Goal: Task Accomplishment & Management: Manage account settings

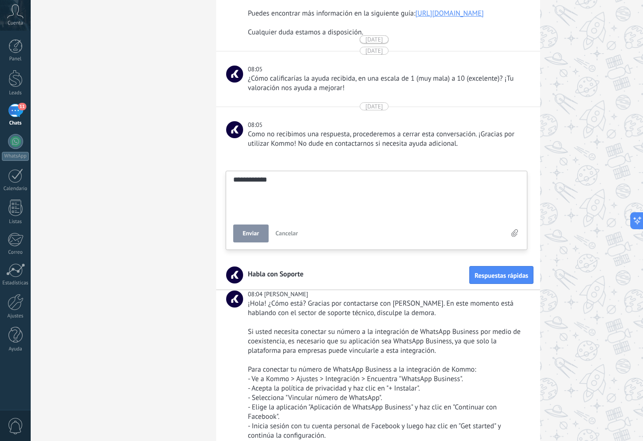
scroll to position [821, 0]
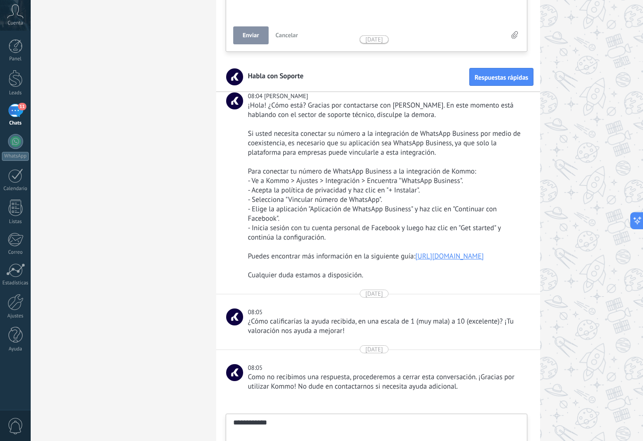
click at [13, 23] on span "Cuenta" at bounding box center [16, 23] width 16 height 6
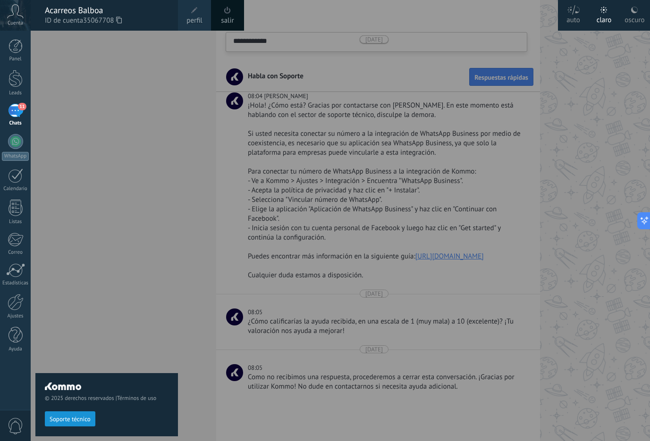
click at [573, 147] on div at bounding box center [356, 220] width 650 height 441
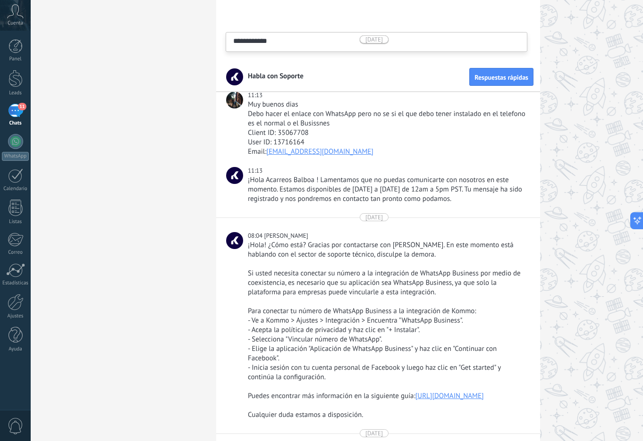
scroll to position [0, 0]
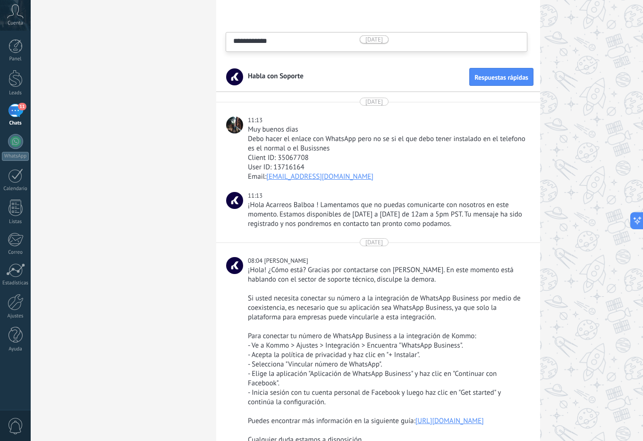
click at [8, 15] on icon at bounding box center [15, 11] width 17 height 14
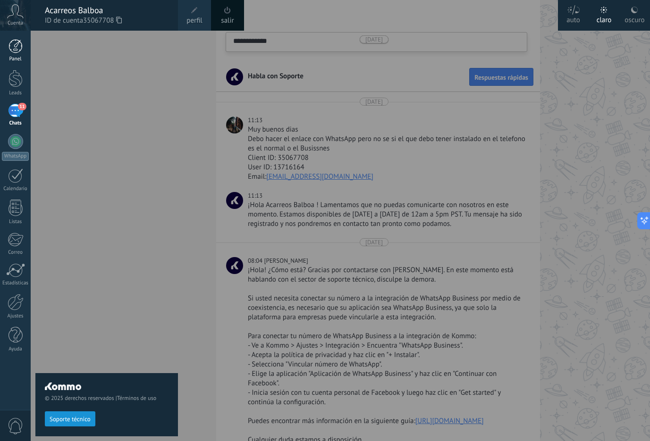
click at [12, 52] on div at bounding box center [15, 46] width 14 height 14
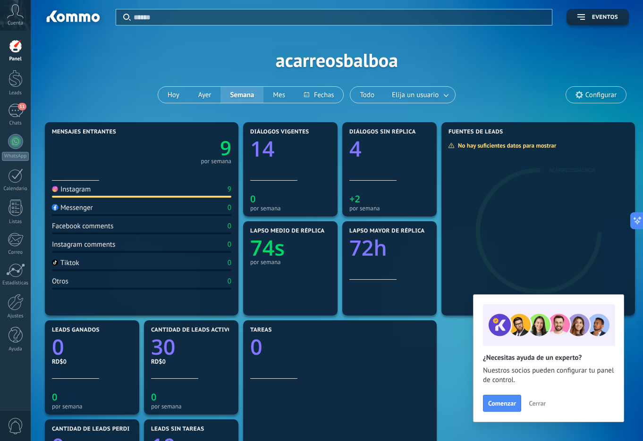
click at [15, 16] on icon at bounding box center [15, 11] width 17 height 14
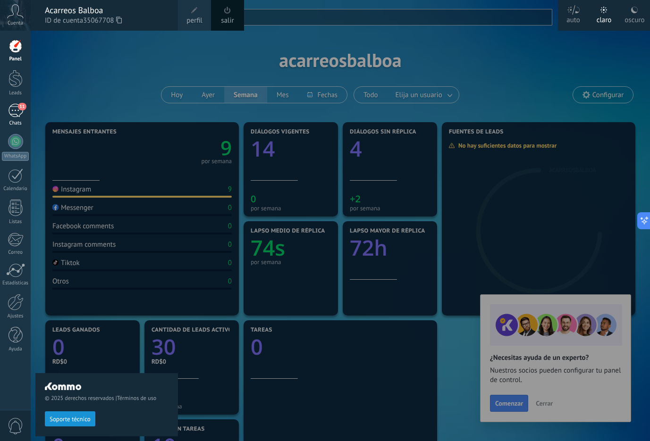
click at [17, 109] on div "11" at bounding box center [15, 111] width 15 height 14
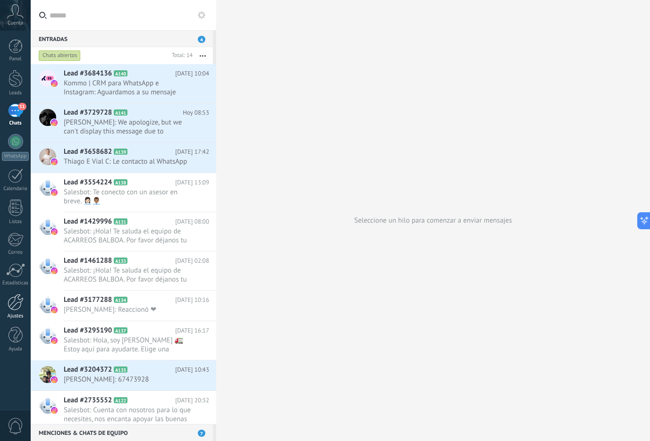
click at [17, 310] on link "Ajustes" at bounding box center [15, 306] width 31 height 25
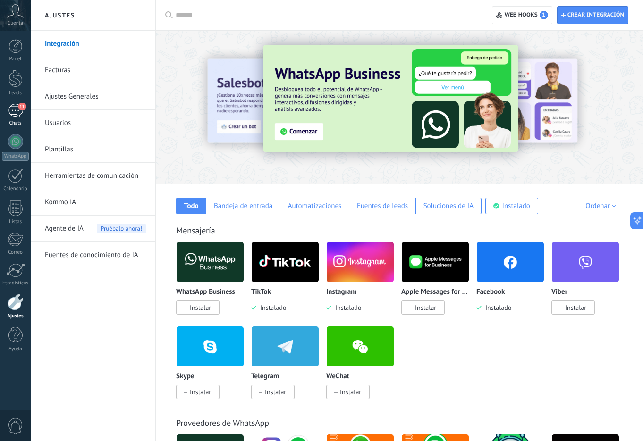
click at [11, 109] on div "11" at bounding box center [15, 111] width 15 height 14
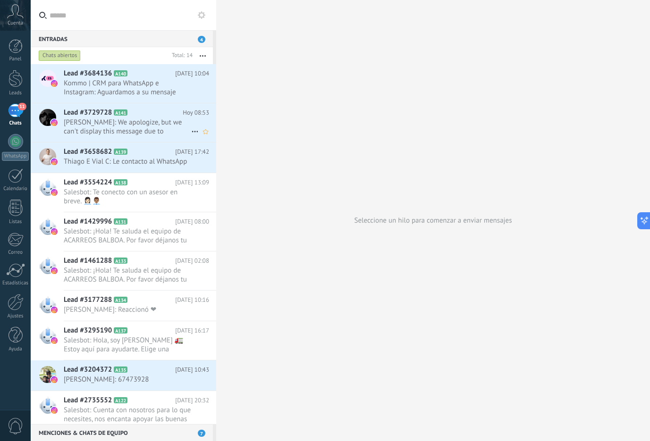
click at [144, 119] on span "[PERSON_NAME]: We apologize, but we can't display this message due to Instagram…" at bounding box center [127, 127] width 127 height 18
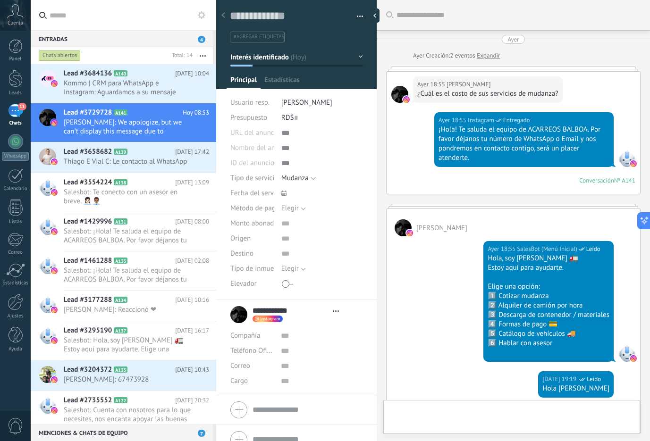
type textarea "**********"
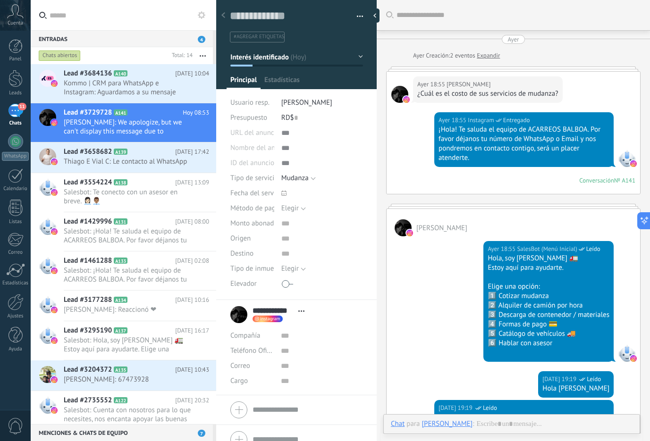
scroll to position [960, 0]
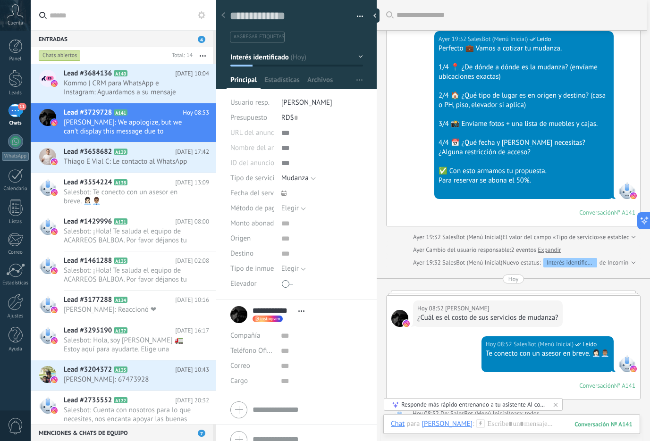
scroll to position [488, 0]
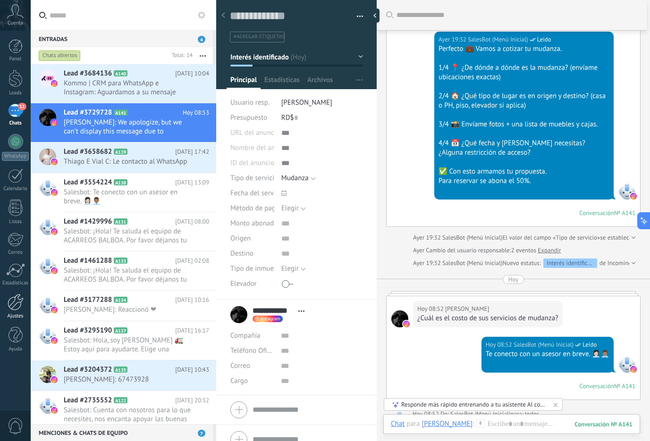
click at [16, 302] on div at bounding box center [16, 302] width 16 height 17
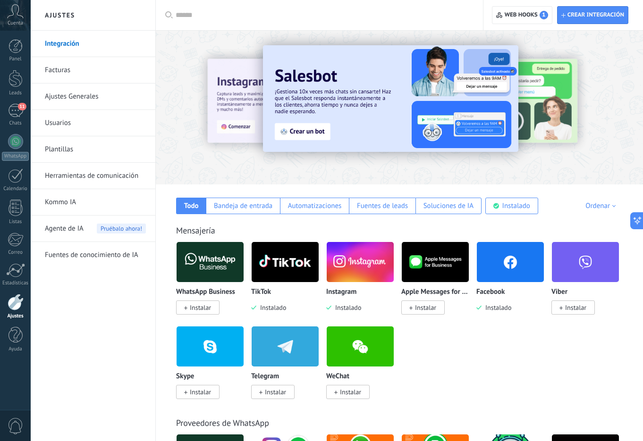
click at [69, 150] on link "Plantillas" at bounding box center [95, 149] width 101 height 26
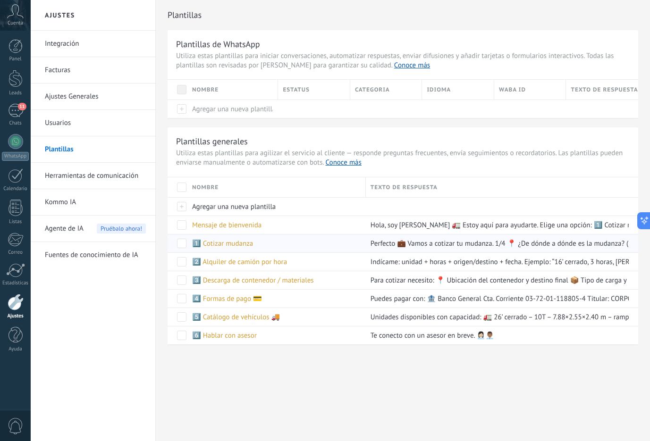
click at [181, 245] on span at bounding box center [181, 243] width 9 height 9
click at [181, 244] on span at bounding box center [181, 243] width 9 height 9
click at [248, 245] on span "1️⃣ Cotizar mudanza" at bounding box center [222, 243] width 61 height 9
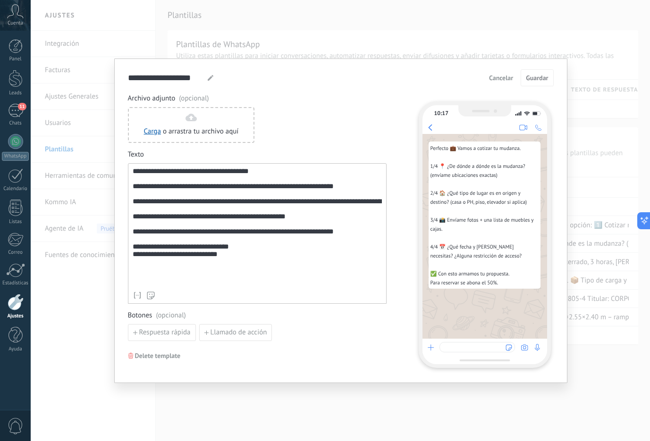
click at [230, 278] on div "**********" at bounding box center [257, 226] width 249 height 119
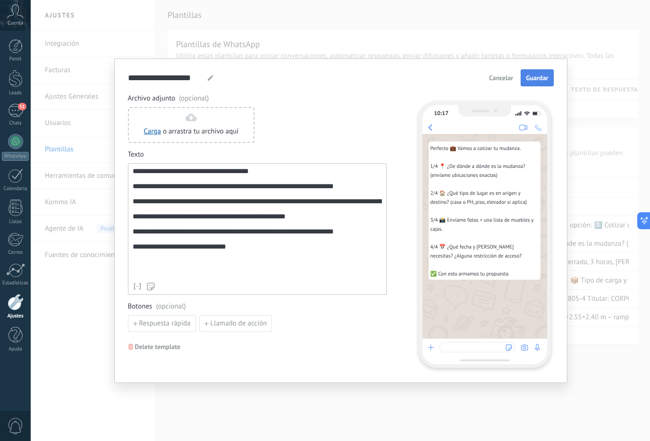
click at [543, 78] on span "Guardar" at bounding box center [537, 78] width 22 height 7
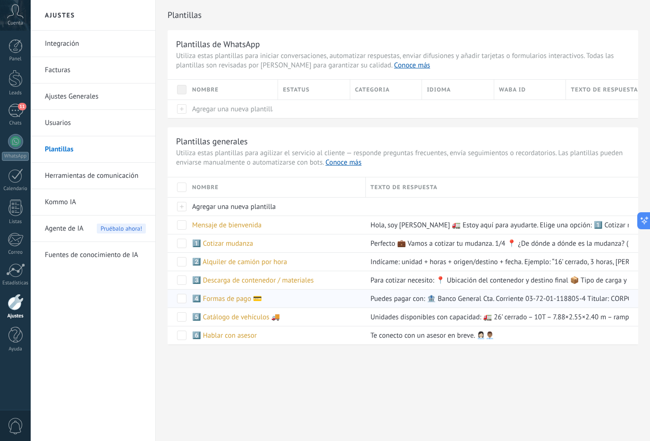
click at [228, 300] on span "4️⃣ Formas de pago 💳" at bounding box center [227, 298] width 70 height 9
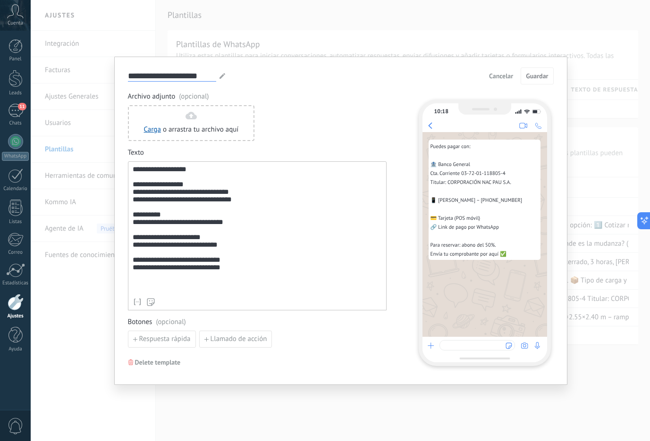
click at [137, 78] on input "**********" at bounding box center [172, 75] width 88 height 11
type input "**********"
click at [524, 69] on button "Guardar" at bounding box center [536, 75] width 33 height 17
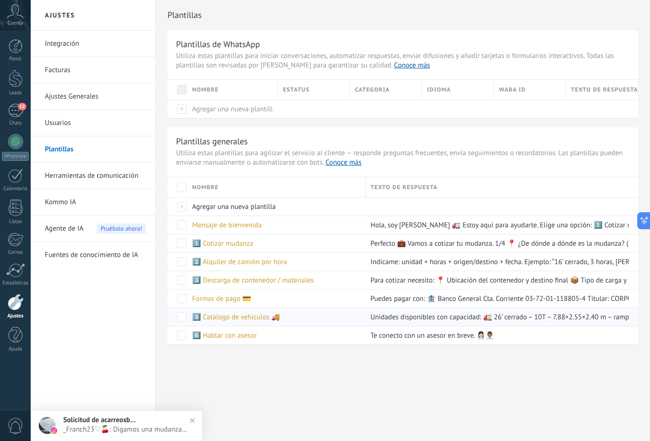
click at [241, 319] on span "5️⃣ Catálogo de vehículos 🚚" at bounding box center [236, 317] width 88 height 9
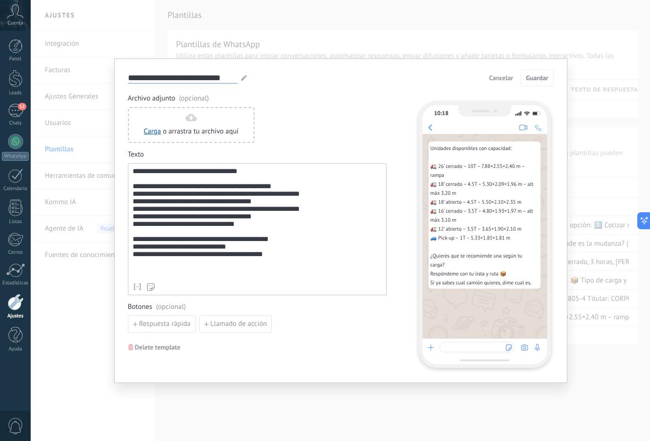
click at [132, 79] on input "**********" at bounding box center [183, 77] width 110 height 11
click at [491, 77] on span "Cancelar" at bounding box center [501, 78] width 24 height 7
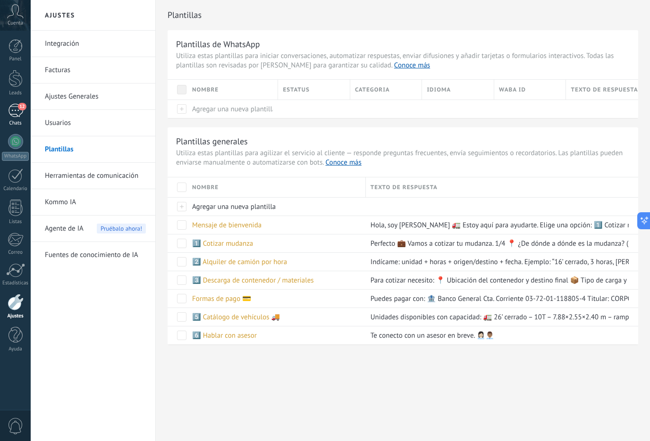
click at [12, 114] on div "12" at bounding box center [15, 111] width 15 height 14
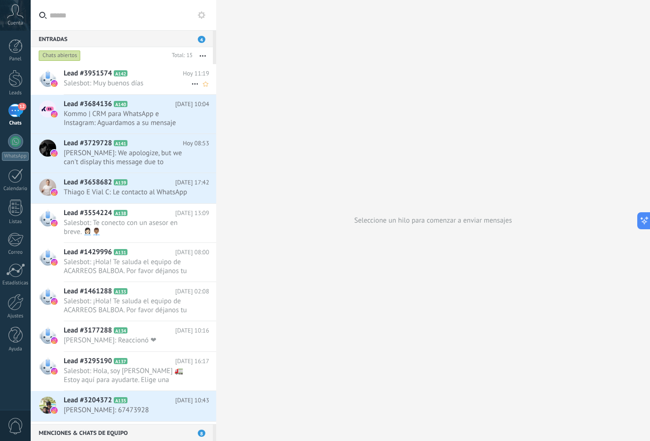
click at [145, 79] on span "Salesbot: Muy buenos días" at bounding box center [127, 83] width 127 height 9
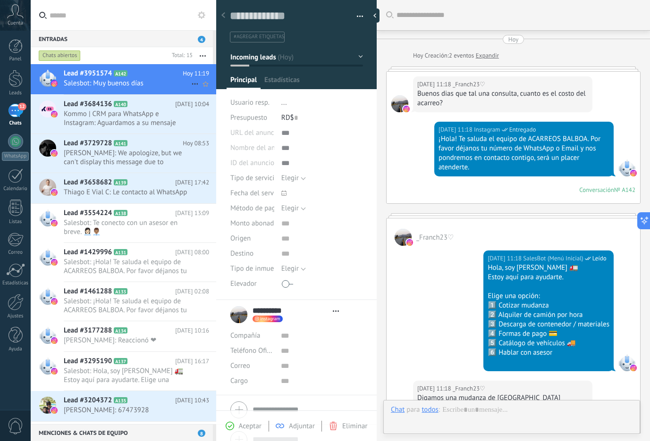
type textarea "**********"
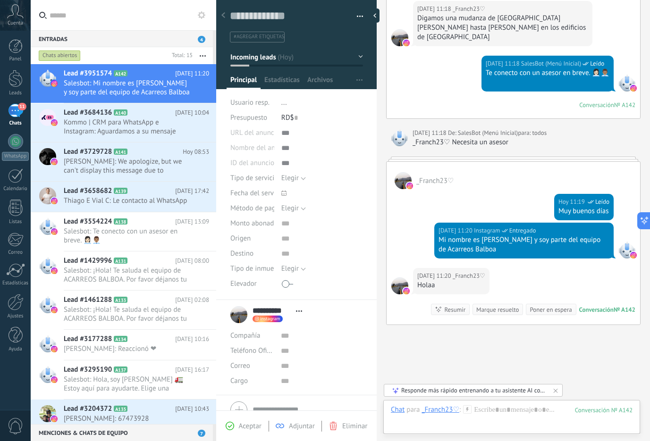
scroll to position [419, 0]
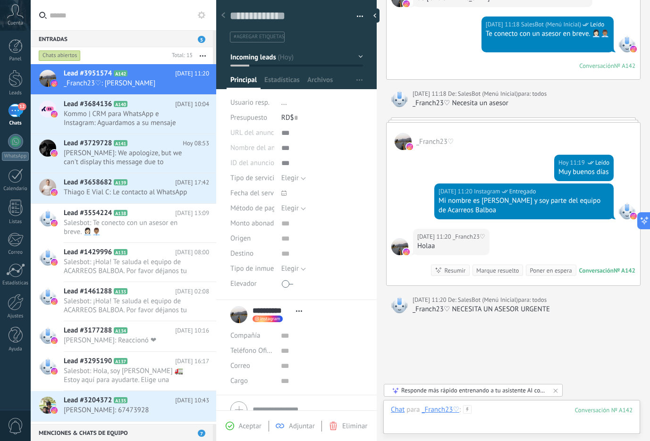
click at [506, 414] on div at bounding box center [512, 419] width 242 height 28
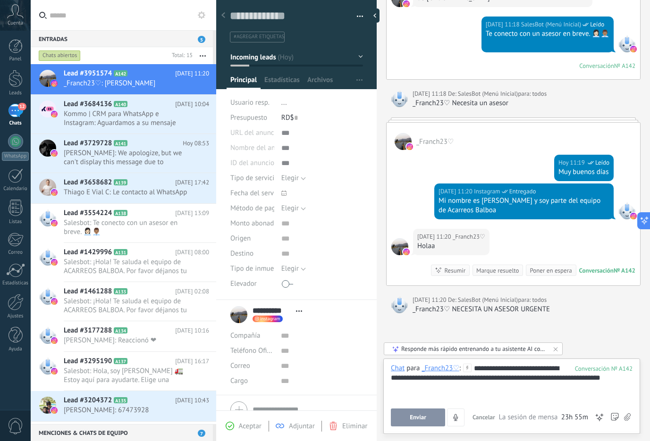
click at [404, 414] on button "Enviar" at bounding box center [418, 418] width 54 height 18
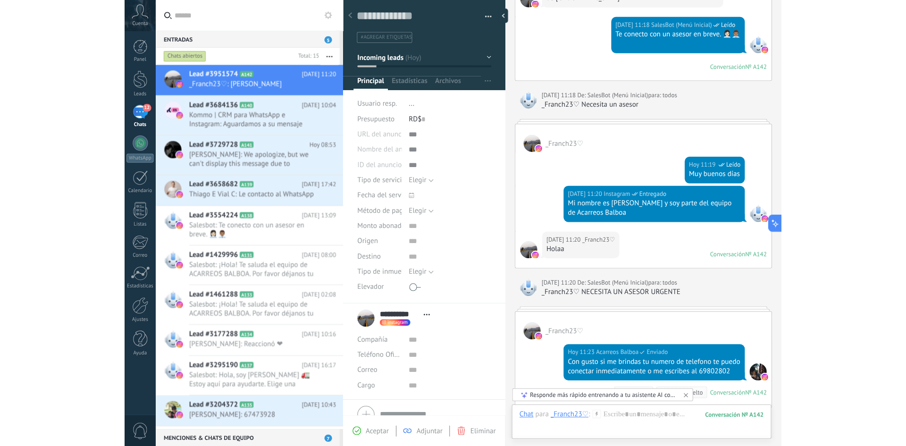
scroll to position [426, 0]
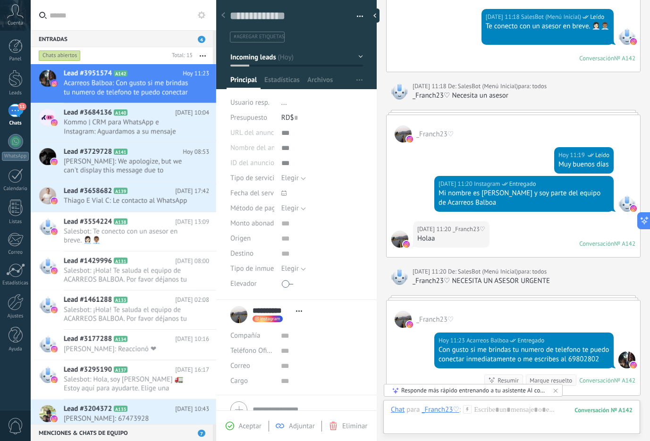
click at [634, 98] on div "[DATE] [DATE] Creación: 2 eventos Expandir [DATE] 11:18 _Franch23♡ Buenos dias …" at bounding box center [513, 1] width 254 height 787
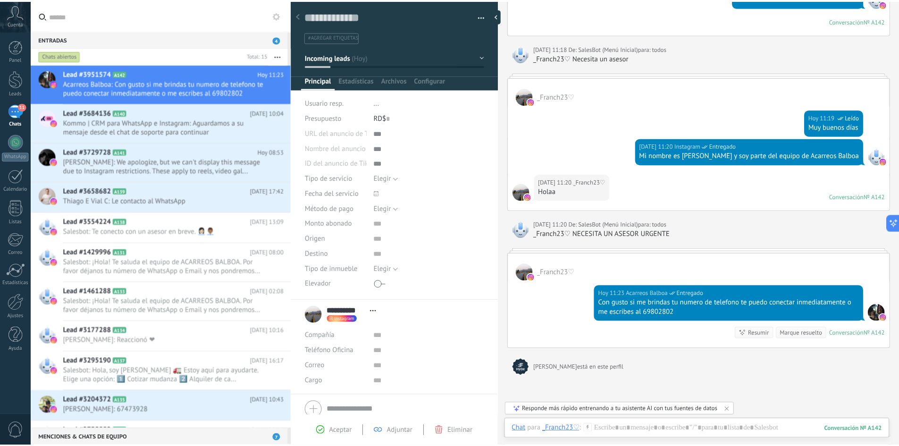
scroll to position [14, 0]
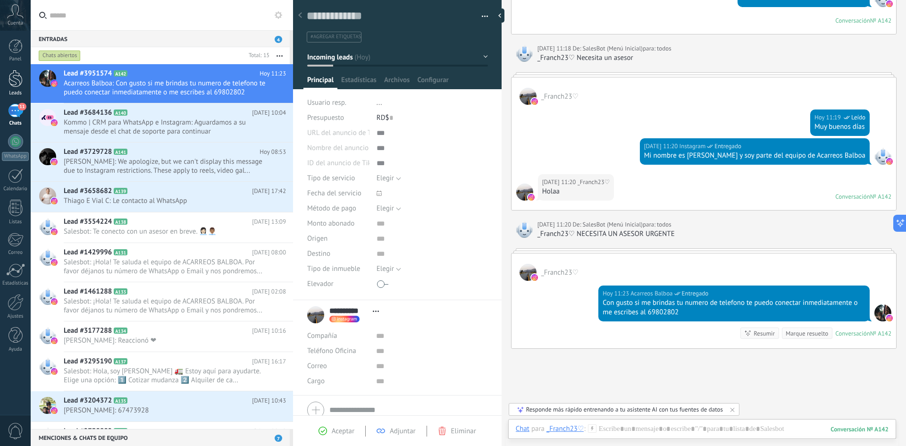
click at [15, 77] on div at bounding box center [15, 78] width 14 height 17
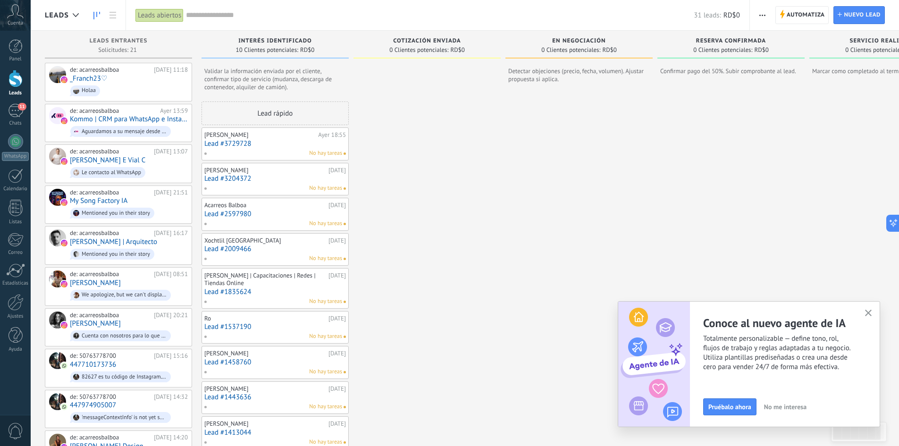
click at [642, 309] on button "button" at bounding box center [868, 313] width 12 height 13
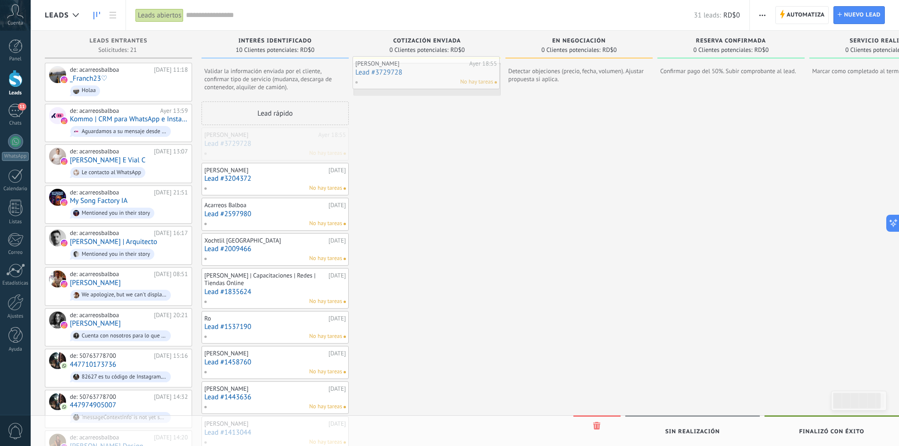
drag, startPoint x: 243, startPoint y: 148, endPoint x: 395, endPoint y: 79, distance: 167.2
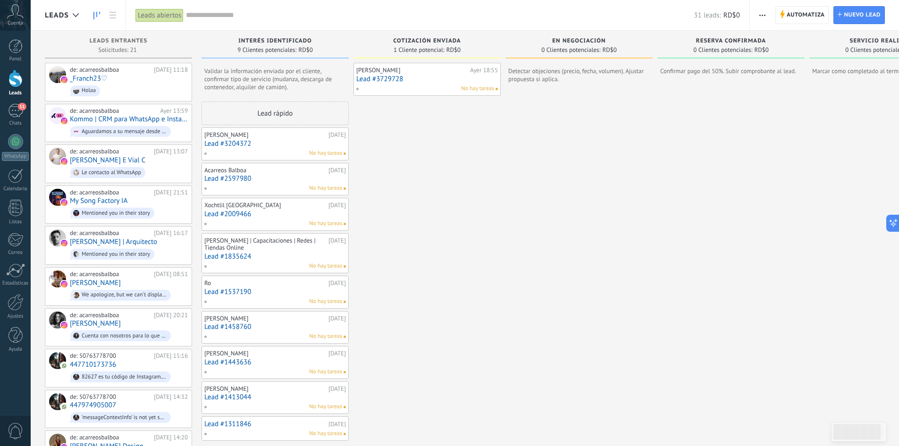
click at [235, 143] on link "Lead #3204372" at bounding box center [275, 144] width 142 height 8
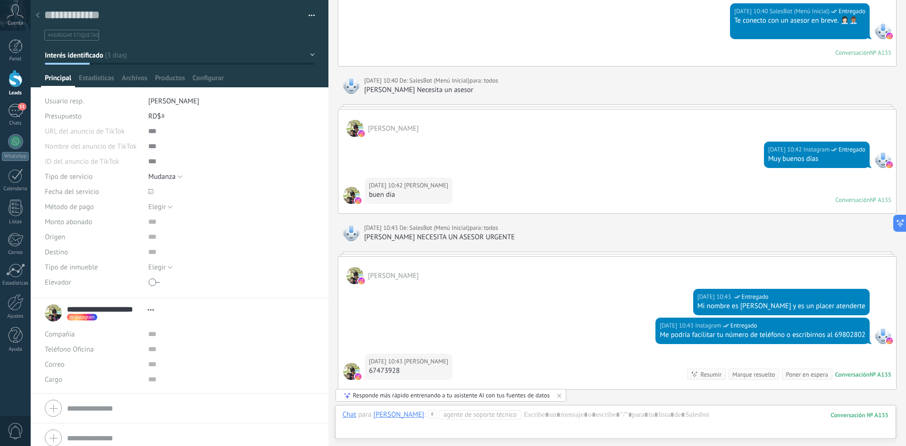
scroll to position [810, 0]
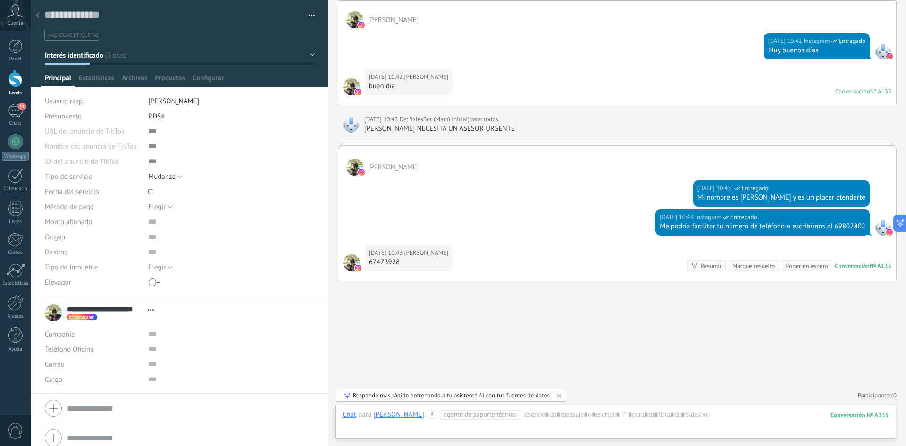
click at [14, 82] on div at bounding box center [15, 78] width 14 height 17
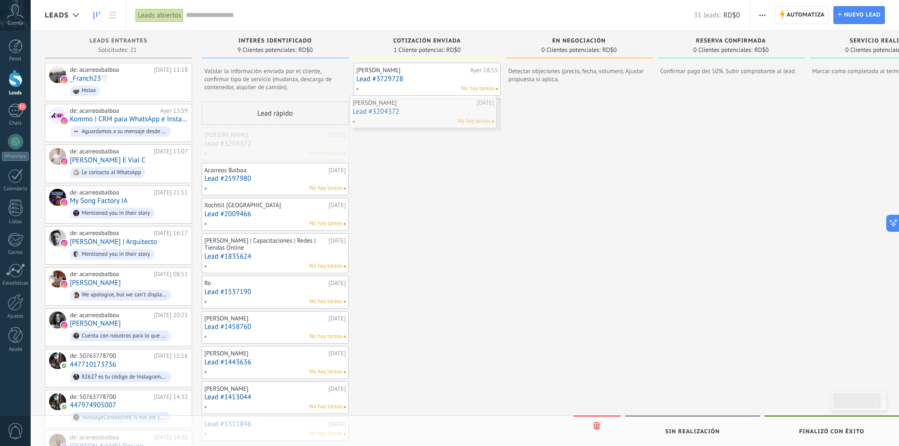
drag, startPoint x: 275, startPoint y: 149, endPoint x: 429, endPoint y: 120, distance: 157.3
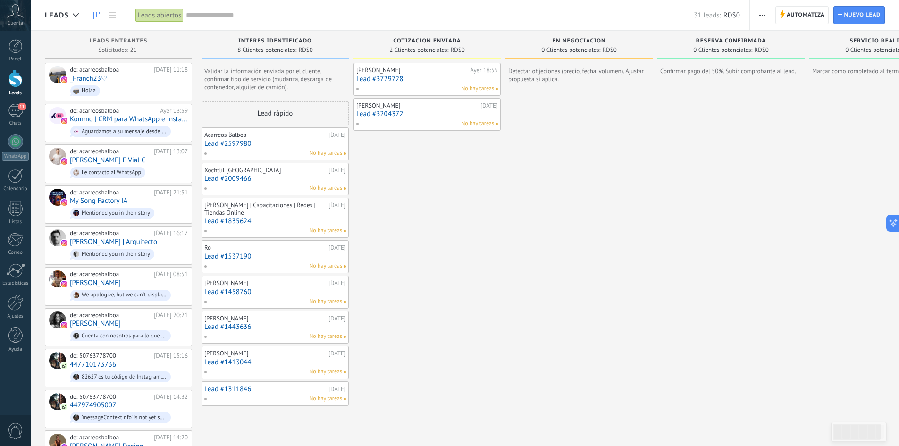
click at [269, 140] on link "Lead #2597980" at bounding box center [275, 144] width 142 height 8
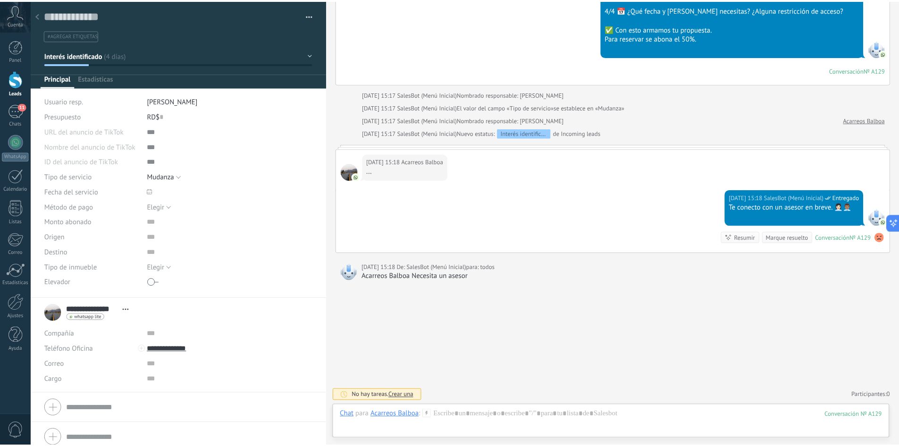
scroll to position [14, 0]
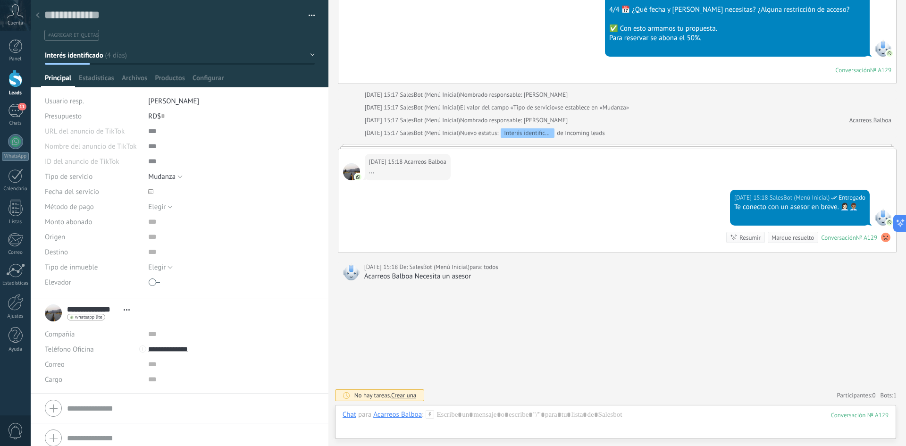
click at [17, 82] on div at bounding box center [15, 78] width 14 height 17
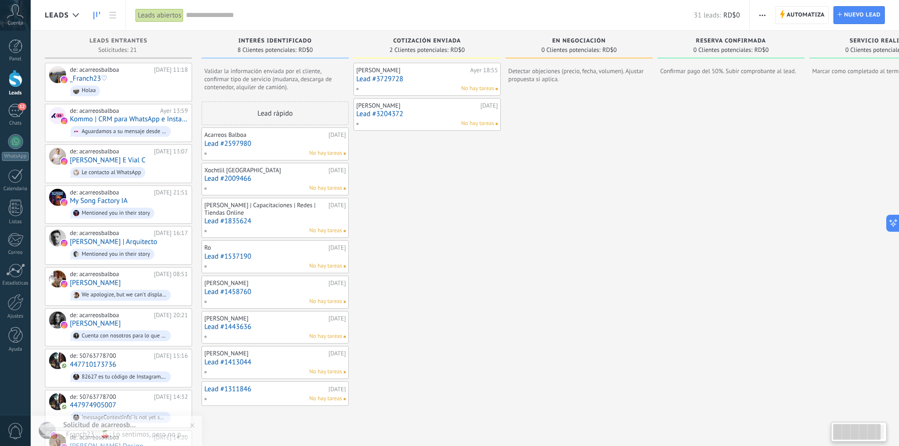
drag, startPoint x: 827, startPoint y: 365, endPoint x: 803, endPoint y: 353, distance: 26.6
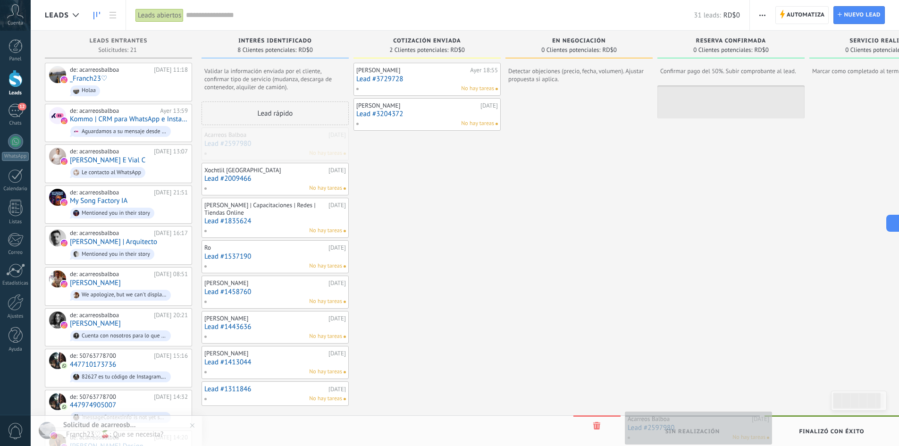
drag, startPoint x: 274, startPoint y: 140, endPoint x: 697, endPoint y: 424, distance: 509.6
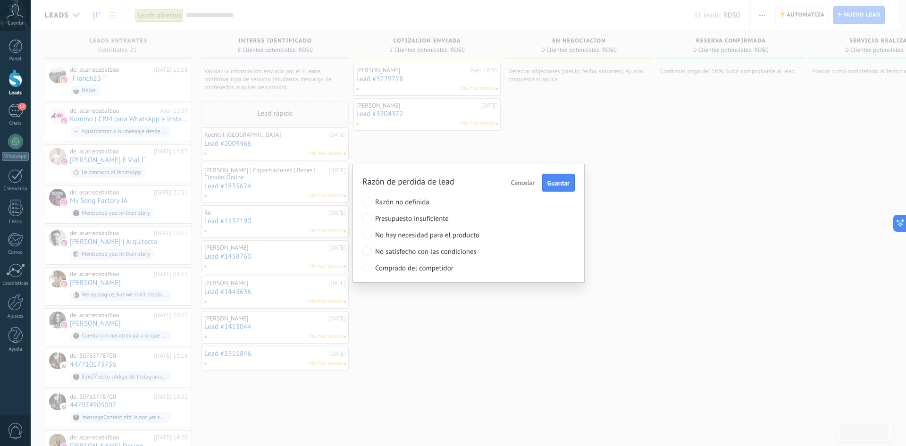
click at [423, 239] on span "No hay necesidad para el producto" at bounding box center [451, 235] width 152 height 9
click at [570, 179] on button "Guardar" at bounding box center [558, 183] width 33 height 18
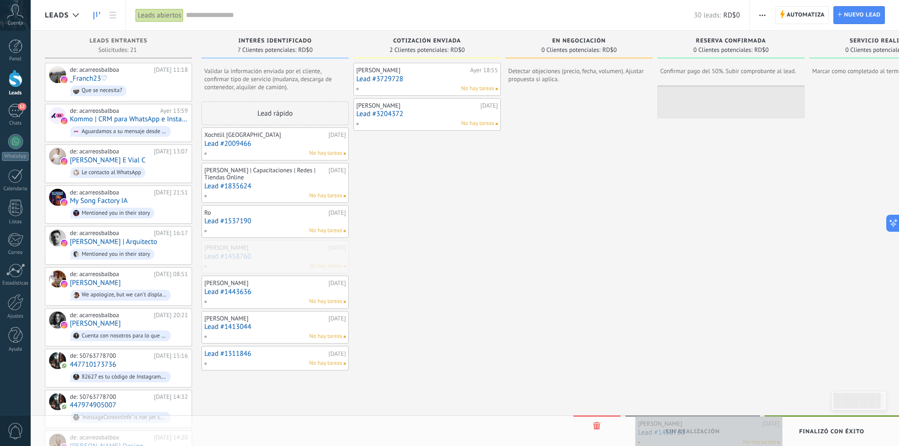
drag, startPoint x: 256, startPoint y: 260, endPoint x: 690, endPoint y: 436, distance: 467.9
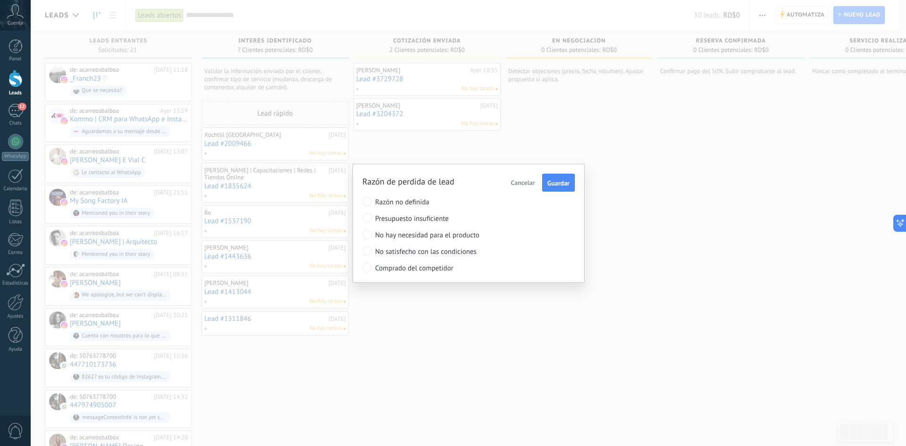
click at [455, 235] on span "No hay necesidad para el producto" at bounding box center [451, 235] width 152 height 9
click at [567, 181] on span "Guardar" at bounding box center [558, 183] width 22 height 7
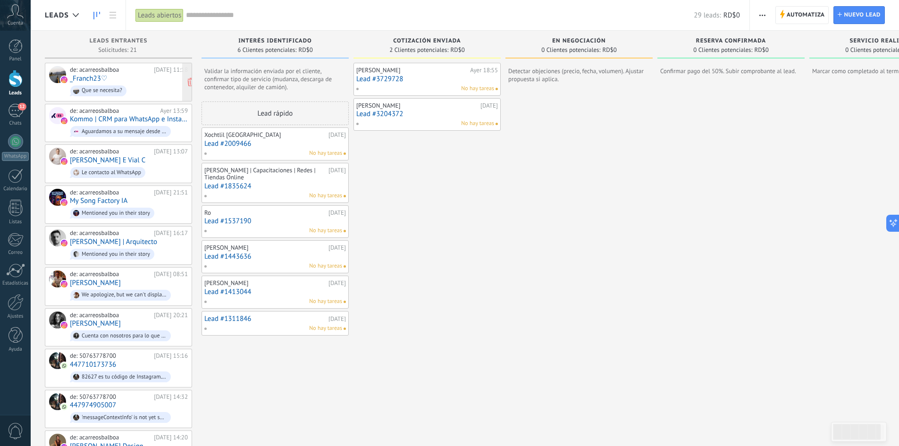
click at [122, 82] on div "de: acarreosbalboa [DATE] 11:18 _Franch23♡ Que se necesita?" at bounding box center [129, 82] width 118 height 32
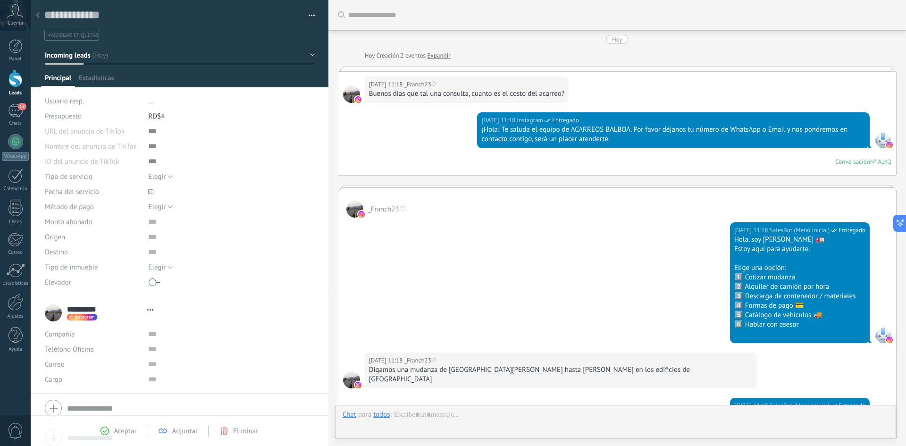
type textarea "**********"
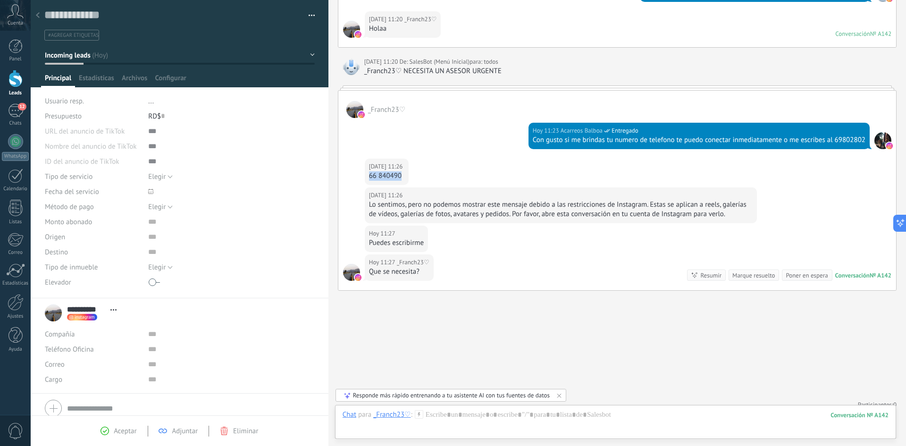
drag, startPoint x: 369, startPoint y: 165, endPoint x: 401, endPoint y: 170, distance: 32.5
click at [401, 171] on div "66 840490" at bounding box center [386, 175] width 35 height 9
copy div "66 840490"
click at [115, 308] on span "Abrir detalle Copie el nombre Desatar Contacto principal" at bounding box center [114, 309] width 16 height 7
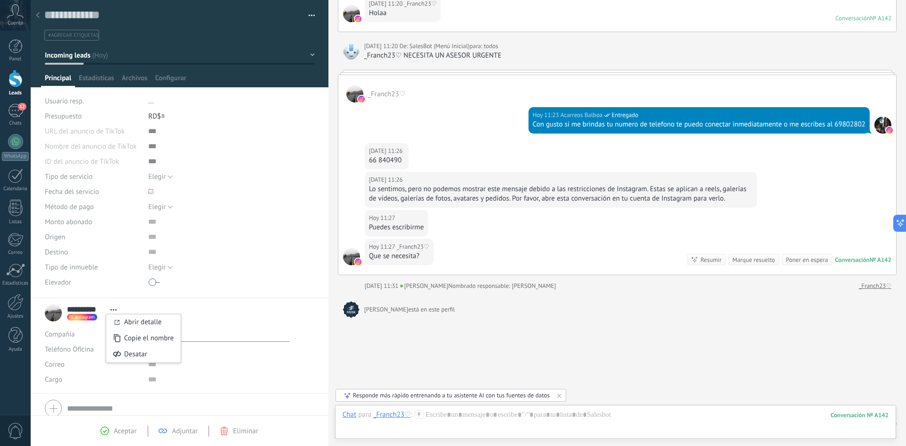
click at [231, 338] on input "text" at bounding box center [218, 333] width 141 height 15
click at [238, 346] on input "text" at bounding box center [218, 349] width 141 height 15
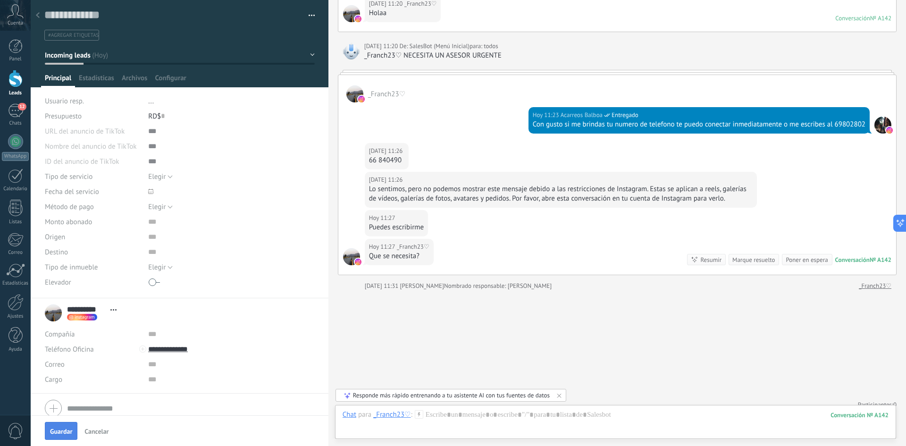
click at [66, 431] on span "Guardar" at bounding box center [61, 431] width 22 height 7
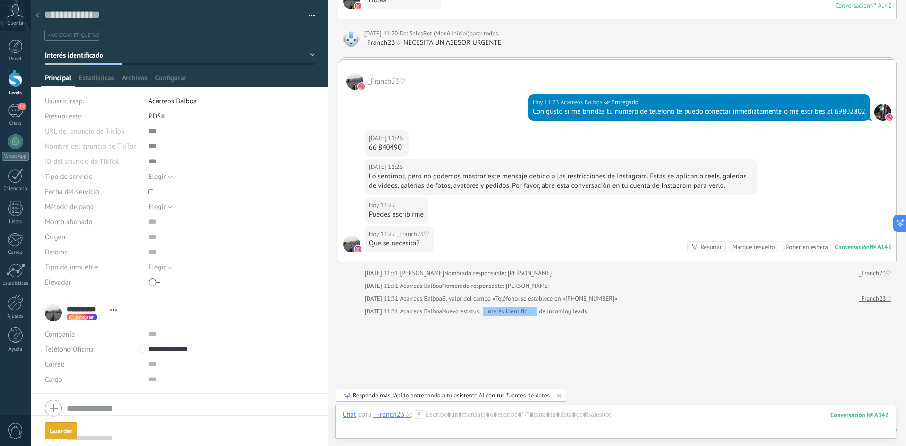
scroll to position [643, 0]
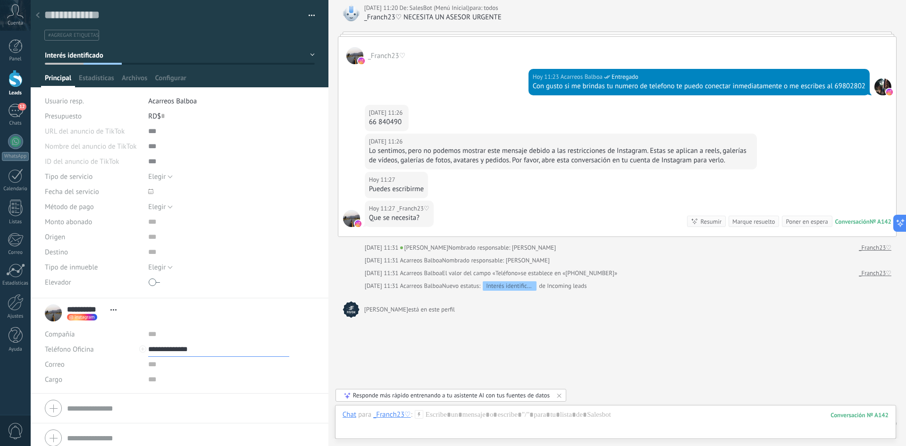
click at [175, 351] on input "**********" at bounding box center [218, 349] width 141 height 15
type input "**********"
click at [203, 382] on div "Acarreo Whatsapp (WhatsApp)" at bounding box center [207, 381] width 116 height 16
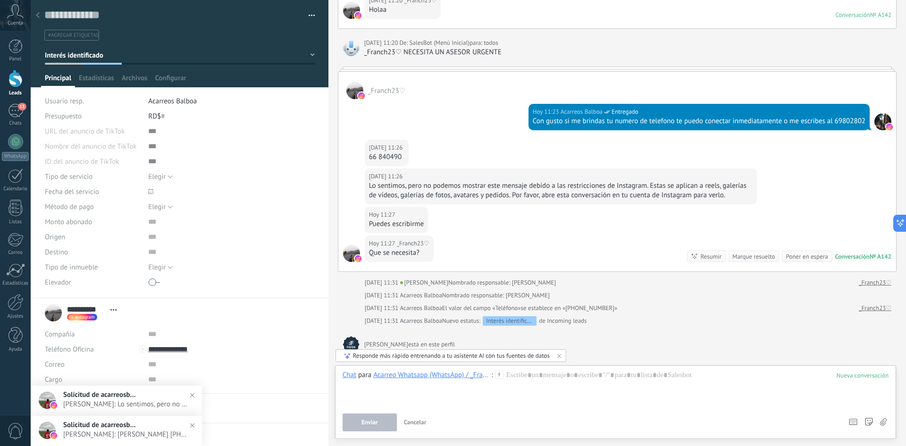
scroll to position [582, 0]
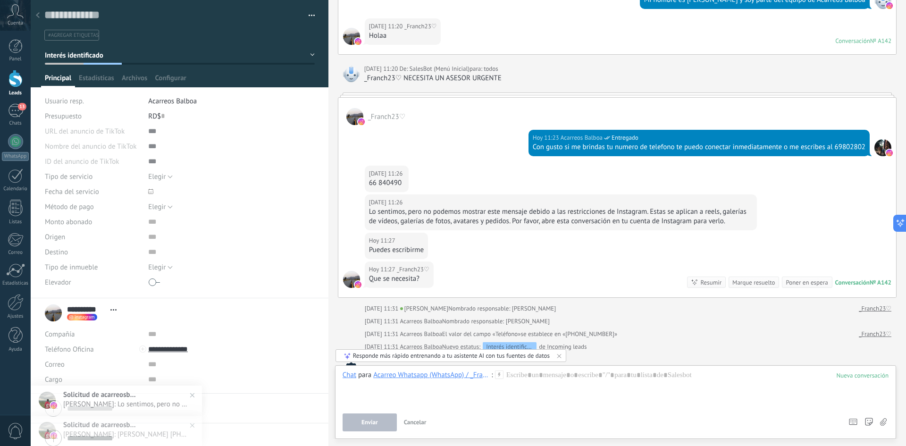
click at [37, 16] on use at bounding box center [38, 15] width 4 height 6
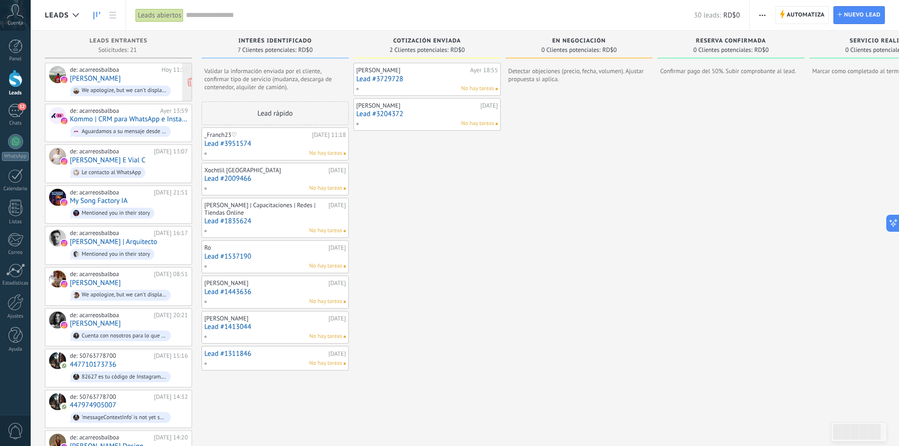
click at [121, 79] on link "[PERSON_NAME]" at bounding box center [95, 79] width 51 height 8
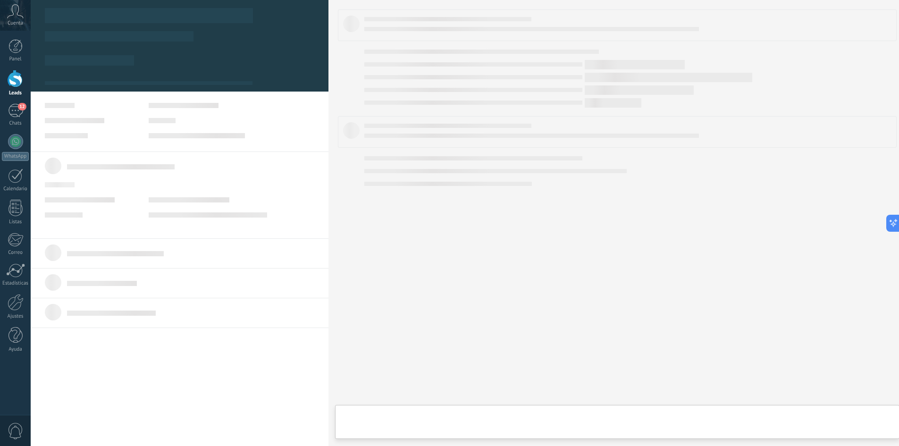
type textarea "**********"
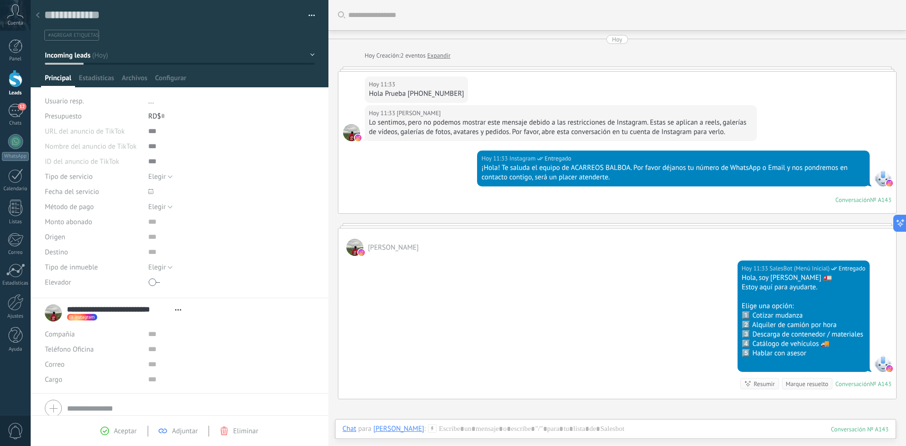
drag, startPoint x: 406, startPoint y: 94, endPoint x: 476, endPoint y: 105, distance: 71.5
click at [476, 105] on div "[DATE] 11:33 [PERSON_NAME] [PHONE_NUMBER]" at bounding box center [617, 88] width 558 height 33
copy div "[PHONE_NUMBER]"
click at [150, 350] on input "text" at bounding box center [218, 349] width 141 height 15
paste input "**********"
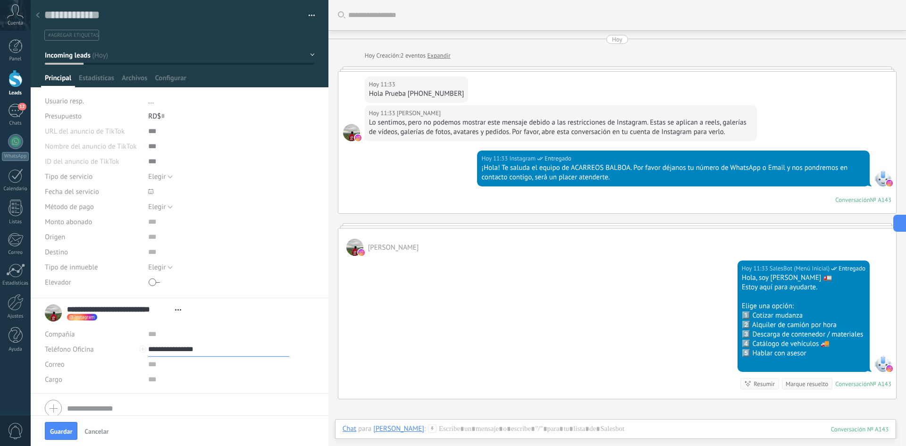
click at [150, 350] on input "**********" at bounding box center [218, 349] width 141 height 15
type input "**********"
click at [210, 383] on div "Acarreo Whatsapp (WhatsApp)" at bounding box center [207, 381] width 116 height 16
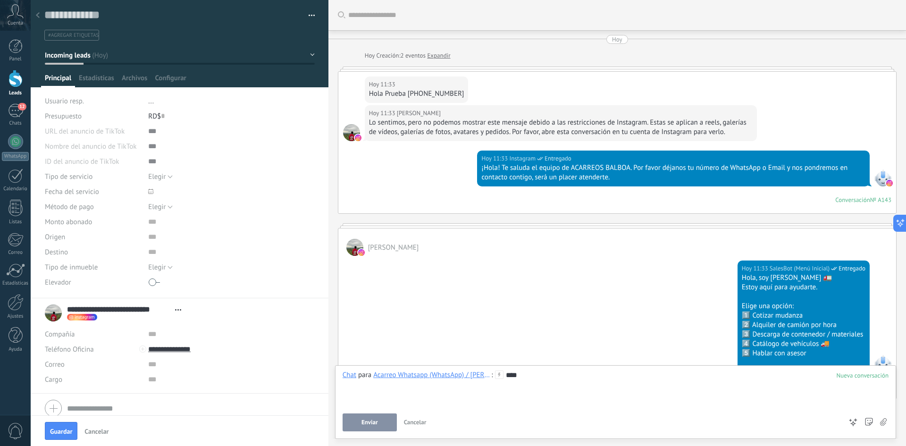
click at [383, 414] on button "Enviar" at bounding box center [369, 422] width 54 height 18
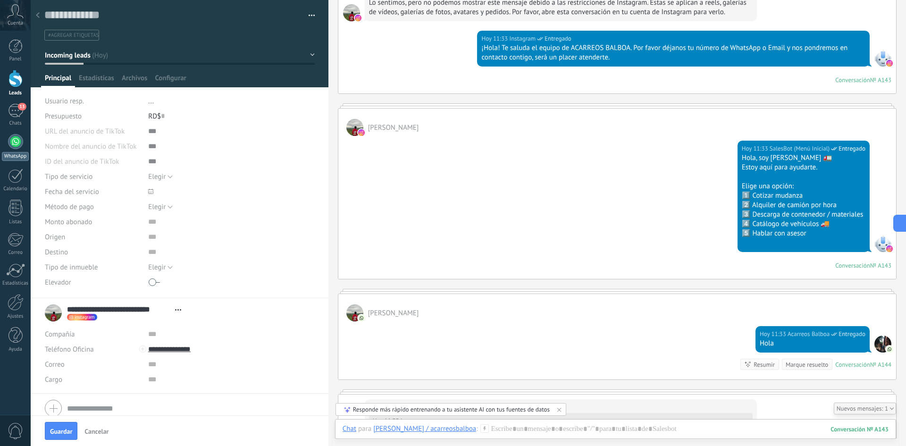
scroll to position [184, 0]
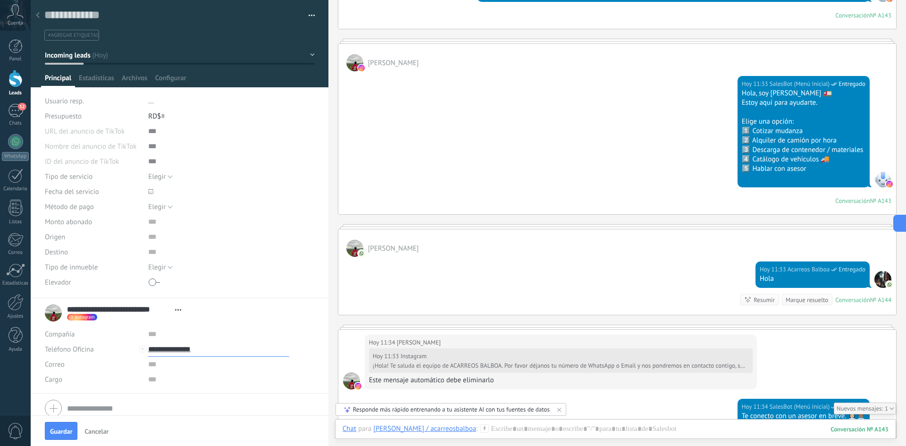
click at [172, 349] on input "**********" at bounding box center [218, 349] width 141 height 15
click at [166, 383] on div "Acarreo Whatsapp (WhatsApp)" at bounding box center [207, 381] width 116 height 16
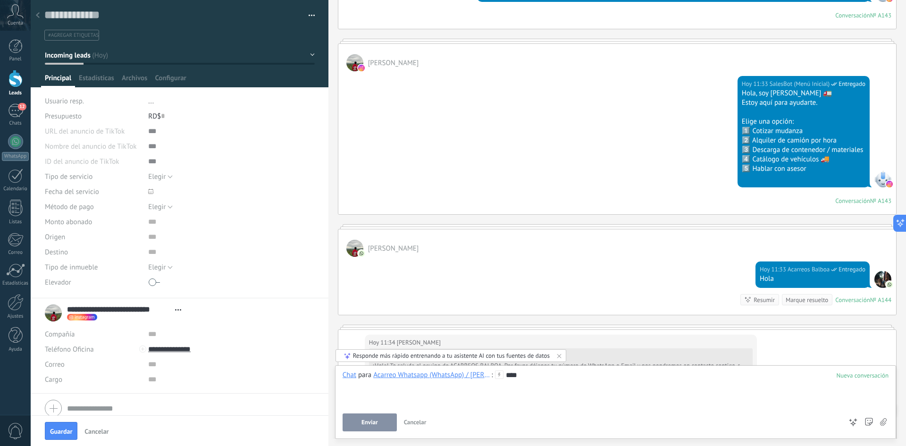
click at [382, 424] on button "Enviar" at bounding box center [369, 422] width 54 height 18
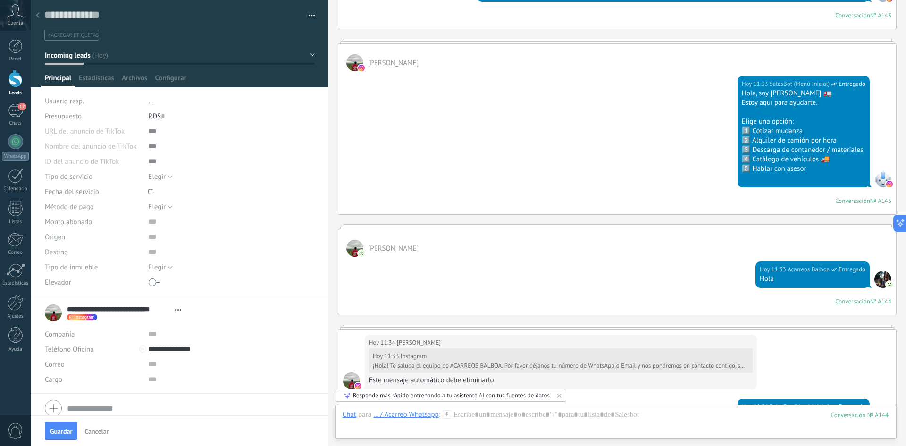
scroll to position [365, 0]
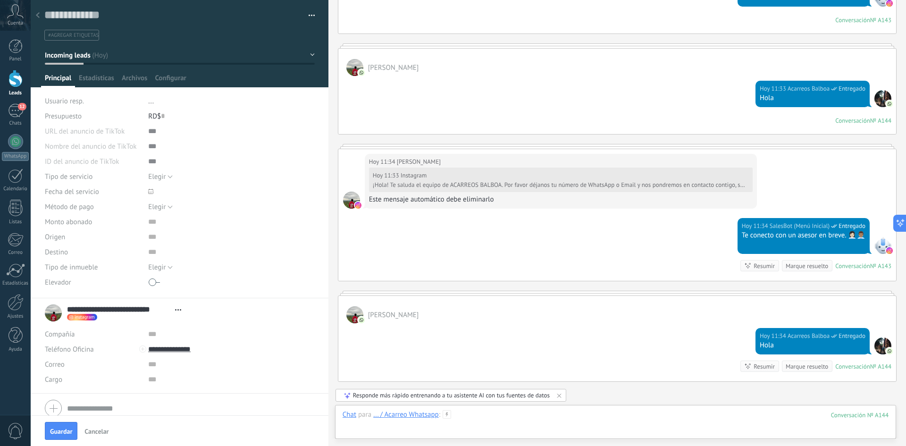
click at [478, 420] on div at bounding box center [615, 424] width 546 height 28
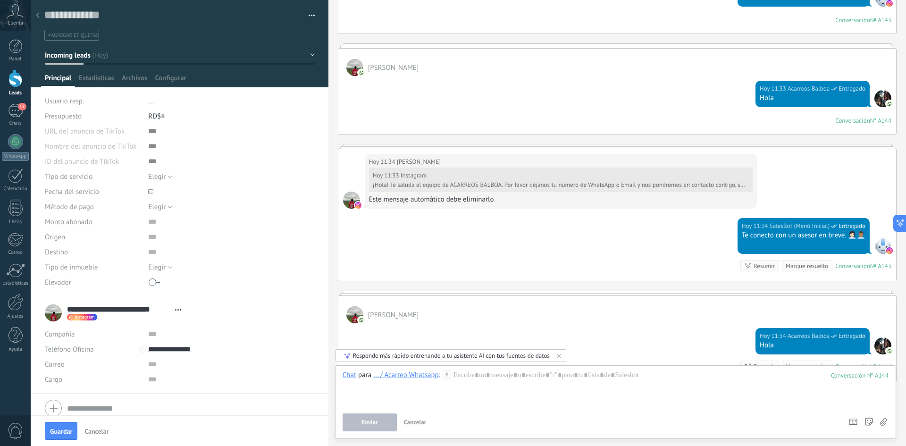
click at [642, 423] on icon at bounding box center [883, 422] width 7 height 8
click at [0, 0] on input "file" at bounding box center [0, 0] width 0 height 0
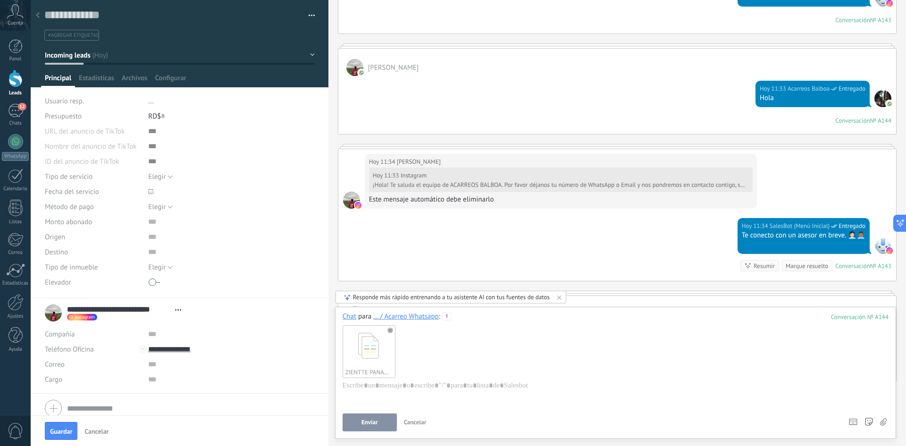
click at [372, 423] on span "Enviar" at bounding box center [369, 422] width 17 height 7
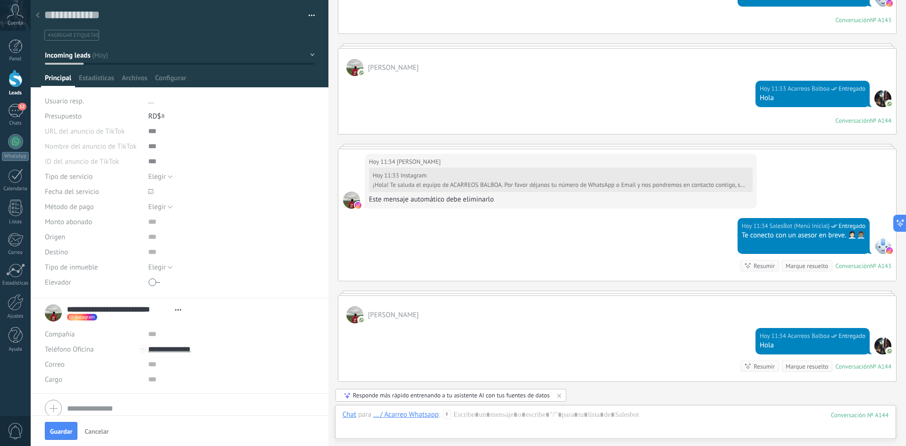
scroll to position [544, 0]
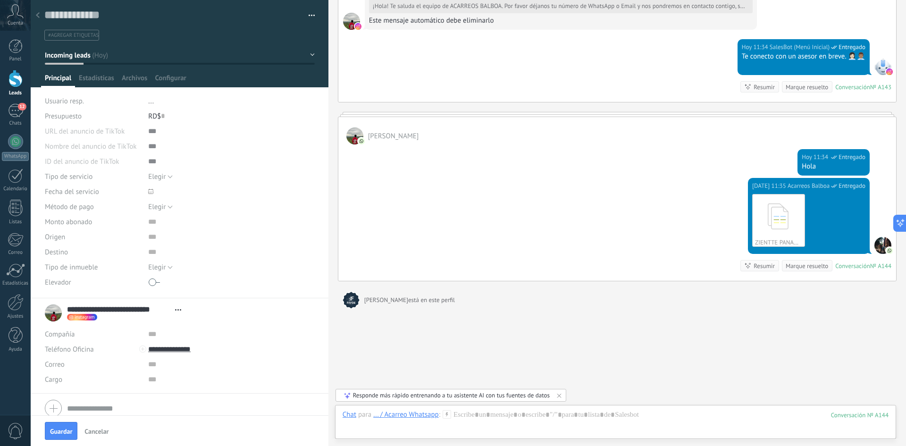
click at [19, 83] on div at bounding box center [15, 78] width 14 height 17
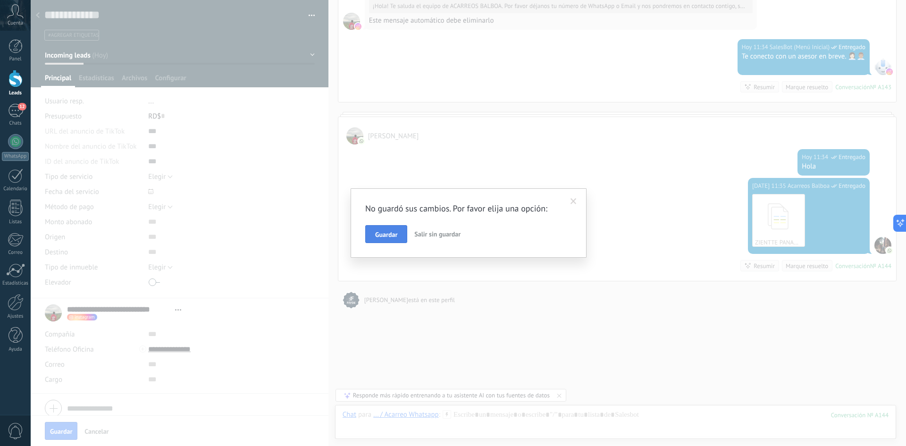
click at [393, 234] on span "Guardar" at bounding box center [386, 234] width 22 height 7
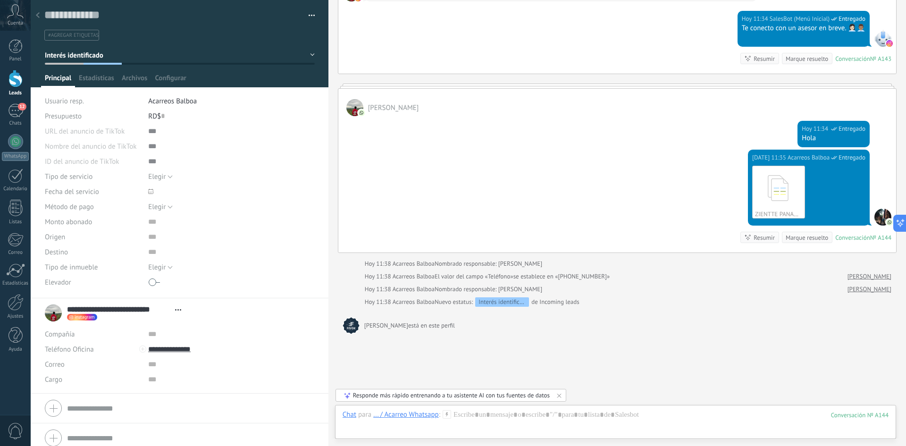
scroll to position [598, 0]
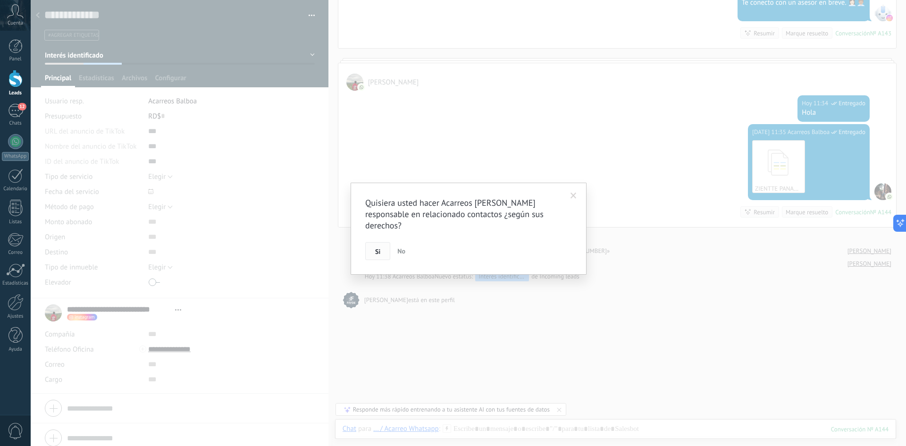
click at [380, 248] on span "Si" at bounding box center [377, 251] width 5 height 7
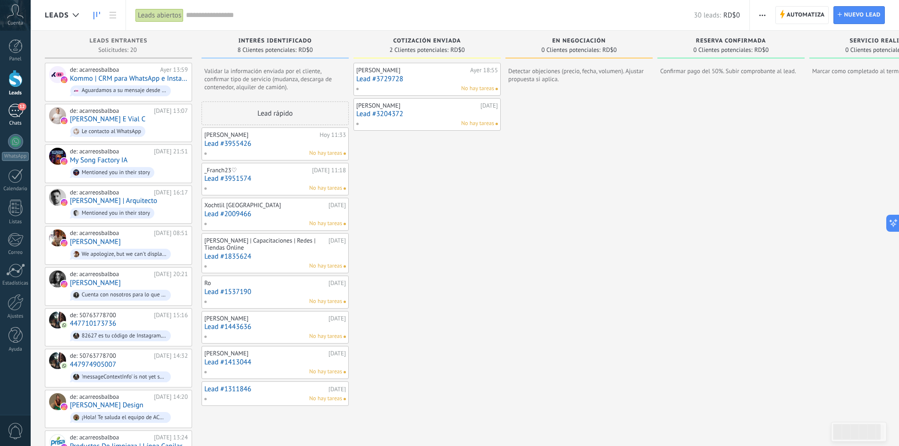
click at [6, 111] on link "12 Chats" at bounding box center [15, 115] width 31 height 23
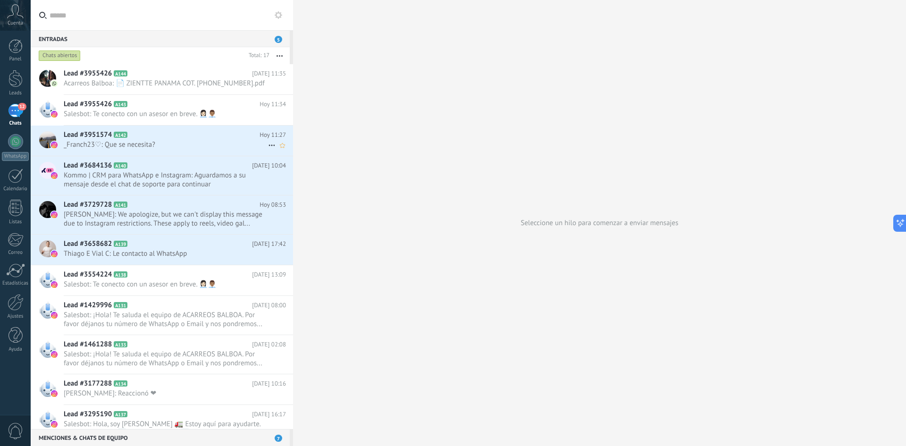
click at [82, 134] on span "Lead #3951574" at bounding box center [88, 134] width 48 height 9
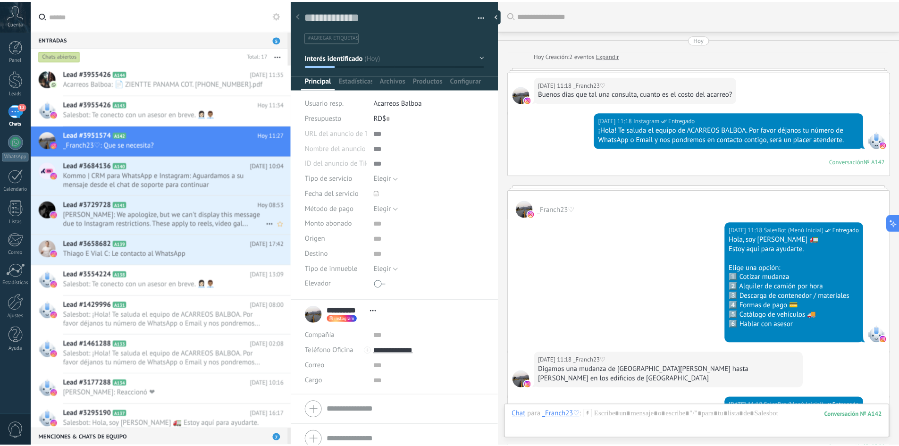
scroll to position [671, 0]
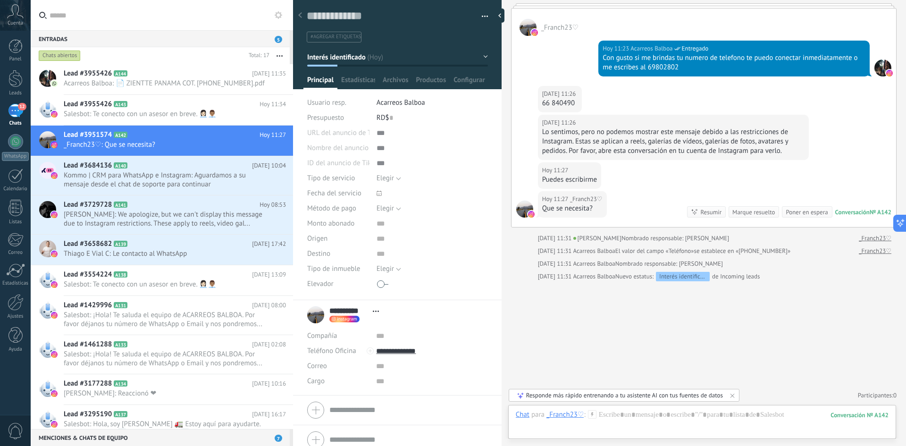
click at [481, 55] on button "Interés identificado" at bounding box center [397, 57] width 181 height 17
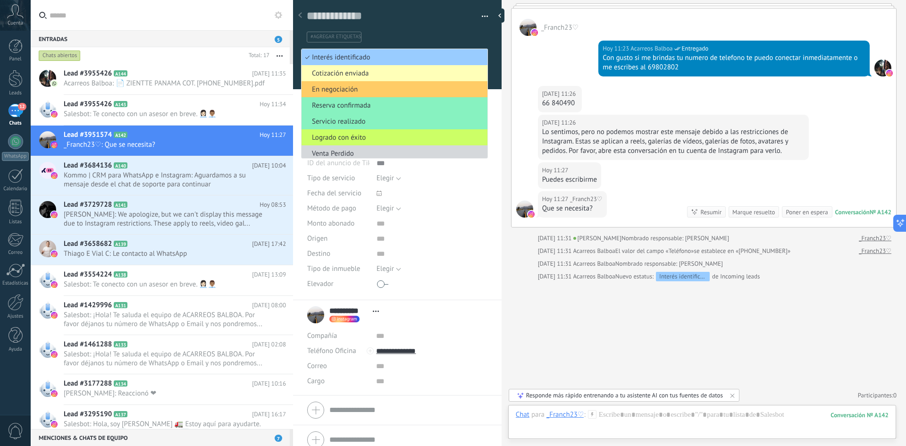
click at [366, 75] on span "Cotización enviada" at bounding box center [392, 73] width 183 height 9
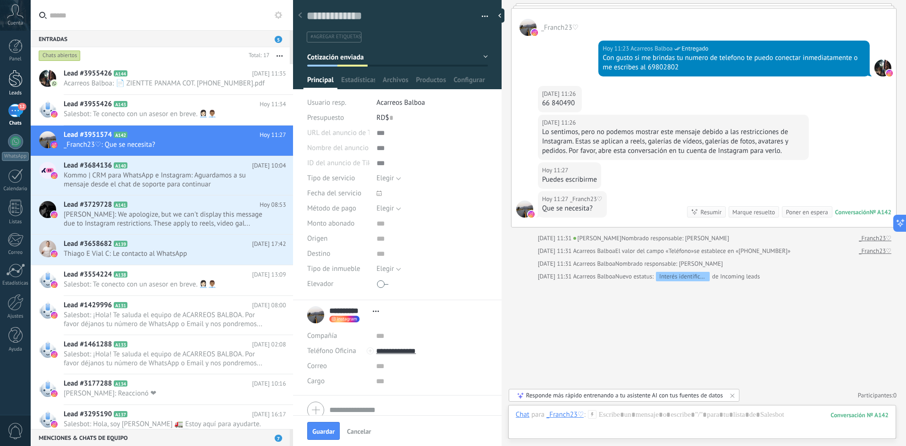
click at [10, 82] on div at bounding box center [15, 78] width 14 height 17
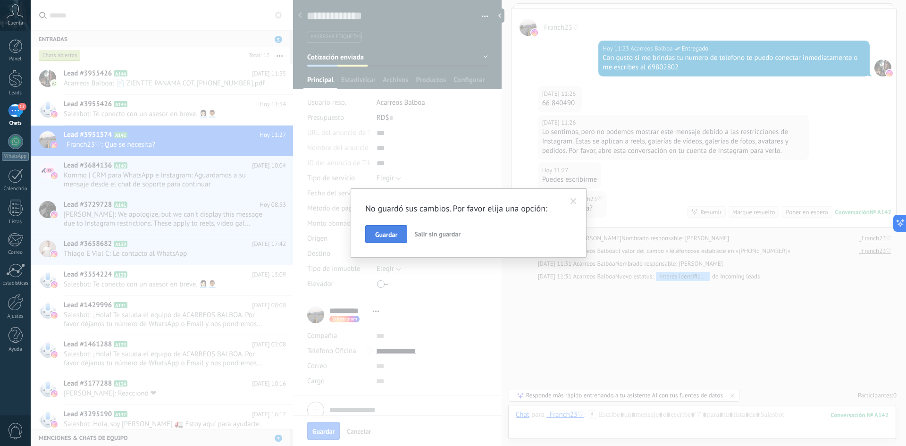
click at [391, 232] on span "Guardar" at bounding box center [386, 234] width 22 height 7
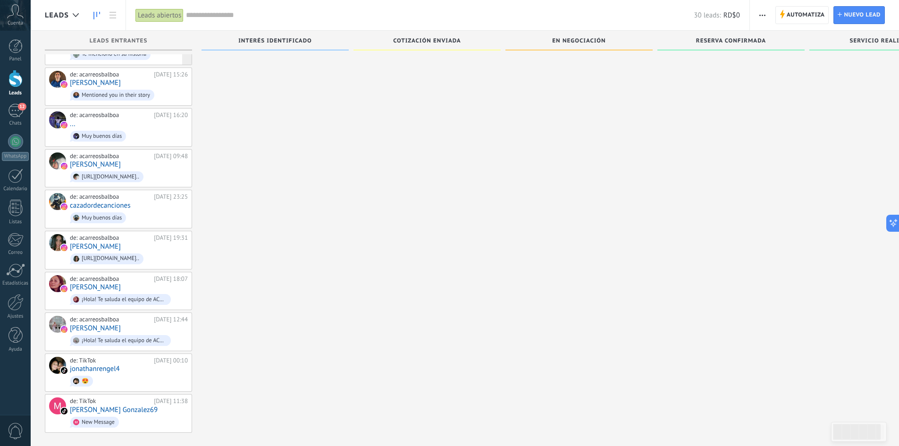
scroll to position [445, 0]
click at [151, 409] on icon at bounding box center [151, 413] width 8 height 8
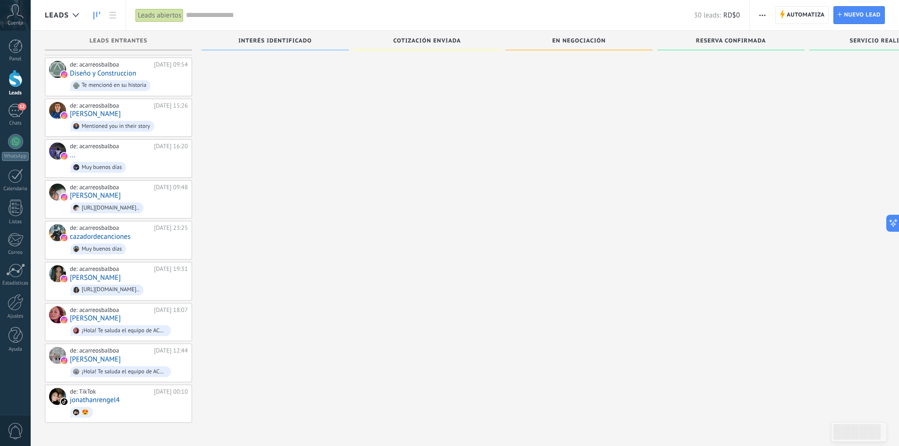
scroll to position [405, 0]
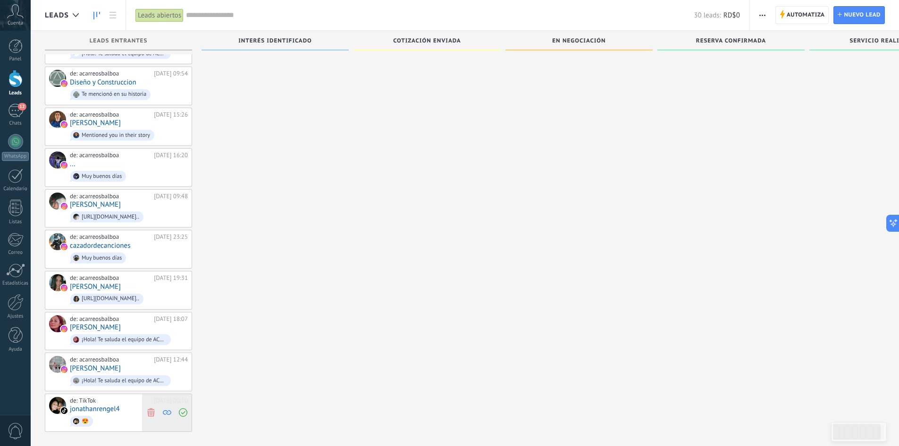
click at [150, 408] on use at bounding box center [150, 412] width 7 height 8
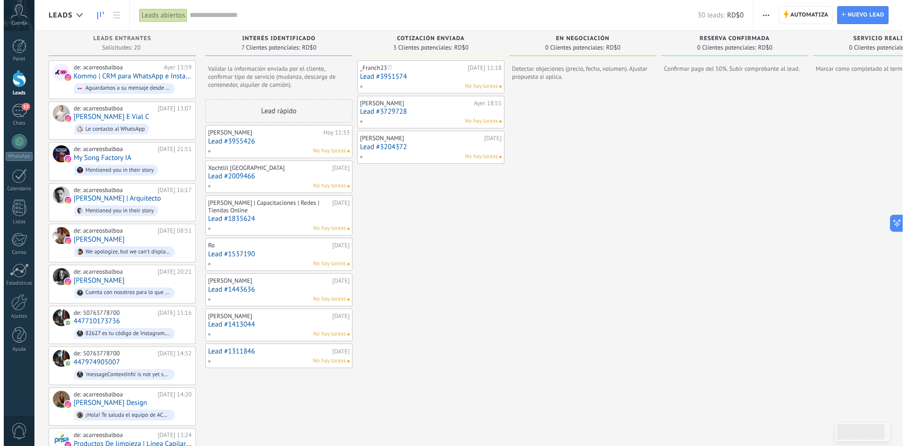
scroll to position [0, 0]
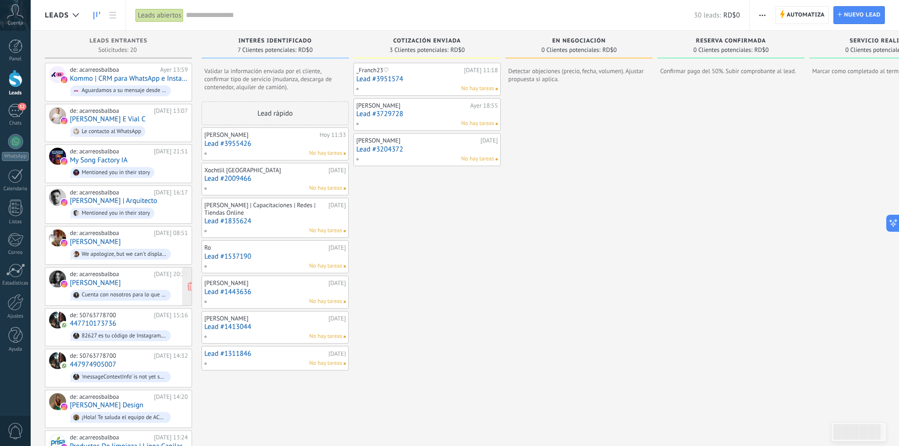
click at [94, 270] on div "de: acarreosbalboa" at bounding box center [110, 274] width 81 height 8
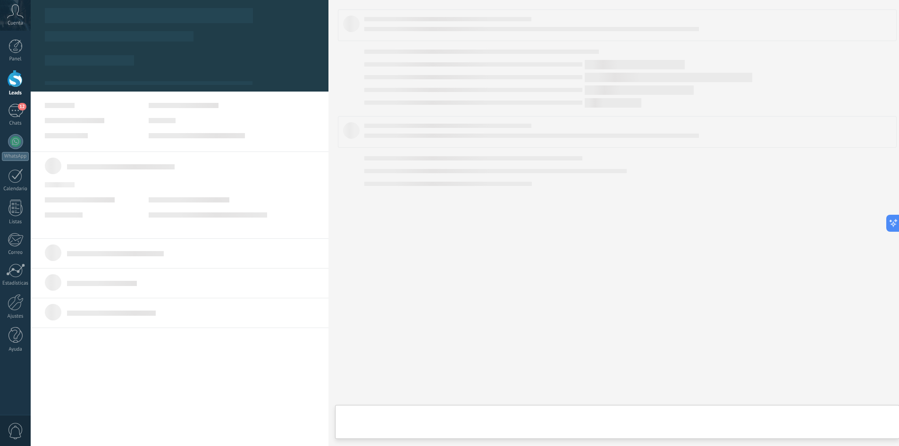
click at [94, 270] on body ".abccls-1,.abccls-2{fill-rule:evenodd}.abccls-2{fill:#fff} .abfcls-1{fill:none}…" at bounding box center [449, 223] width 899 height 446
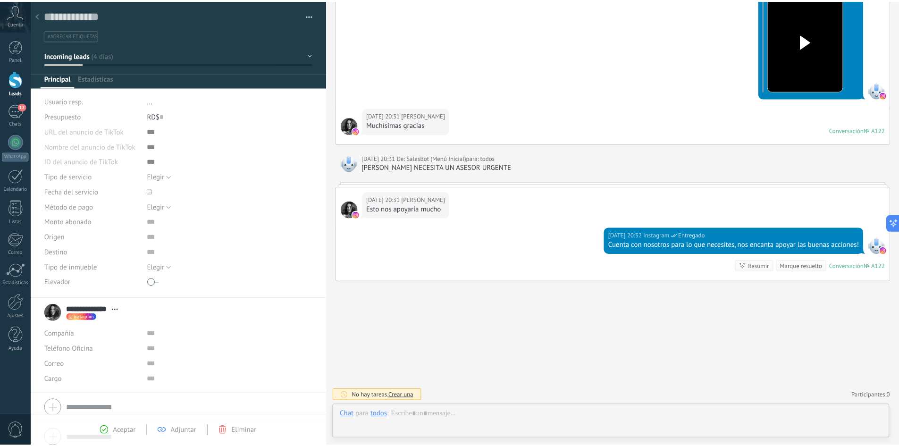
scroll to position [14, 0]
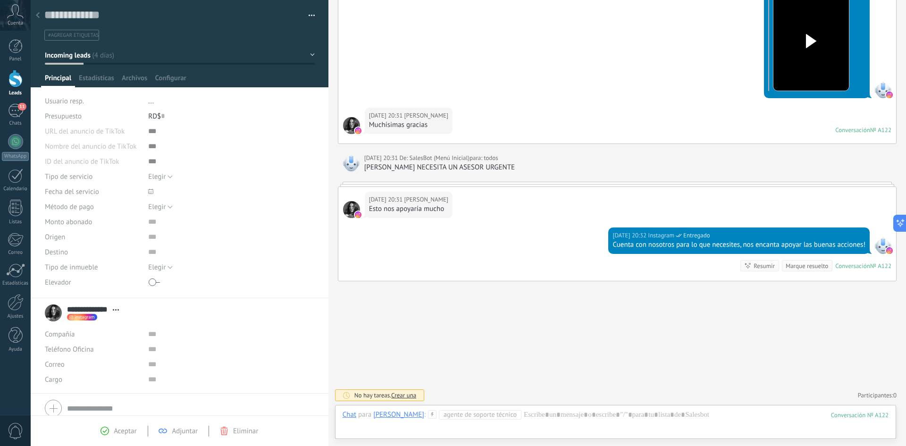
click at [308, 58] on button "Incoming leads" at bounding box center [180, 55] width 270 height 17
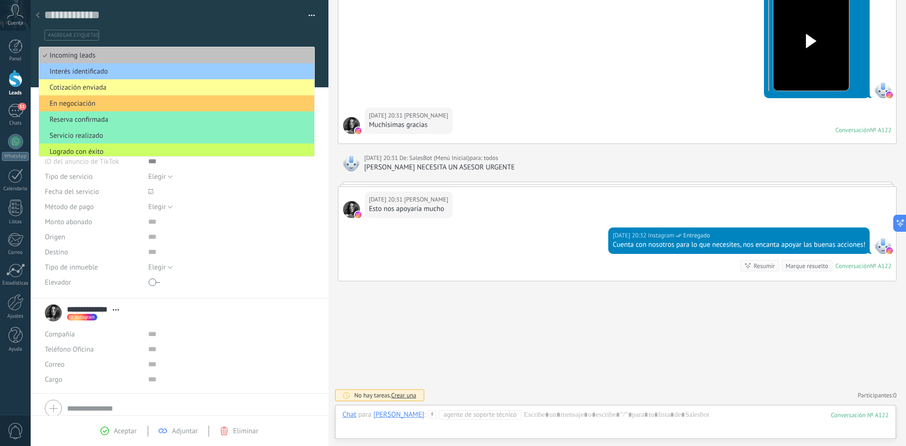
click at [240, 25] on div "#agregar etiquetas" at bounding box center [179, 32] width 271 height 17
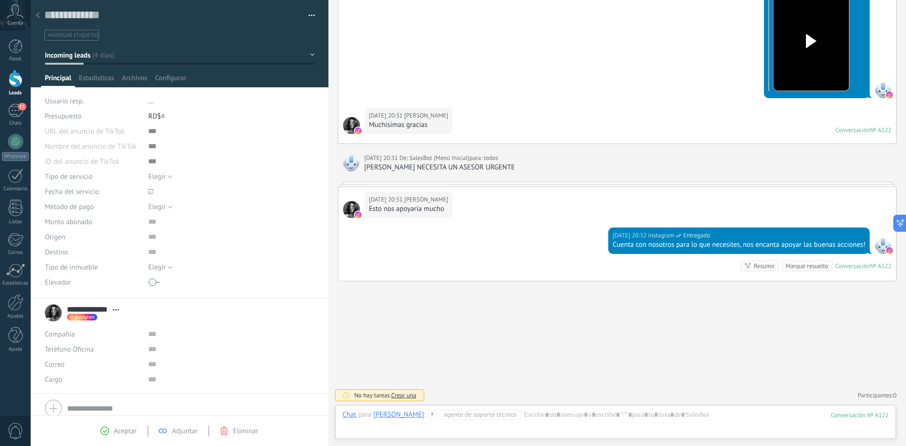
click at [11, 89] on link "Leads" at bounding box center [15, 83] width 31 height 26
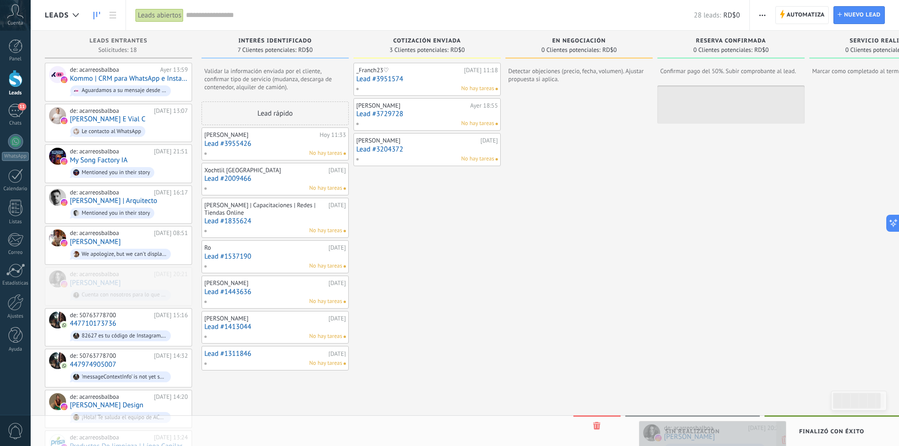
drag, startPoint x: 90, startPoint y: 269, endPoint x: 684, endPoint y: 425, distance: 614.1
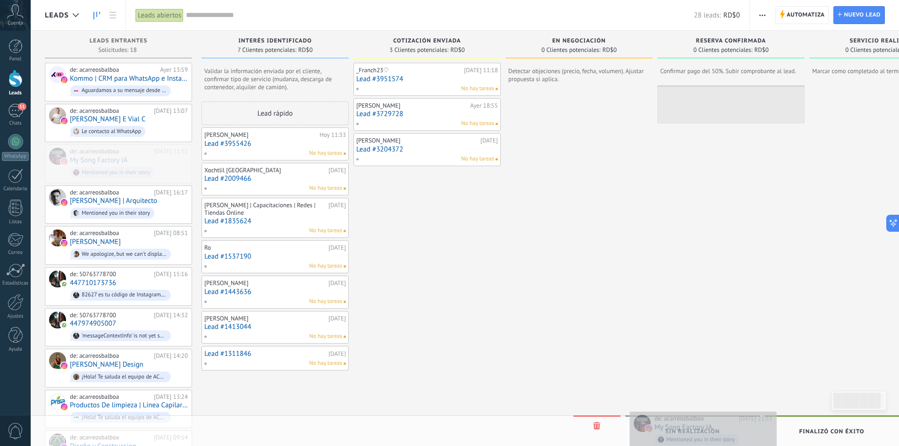
drag, startPoint x: 141, startPoint y: 163, endPoint x: 718, endPoint y: 430, distance: 635.7
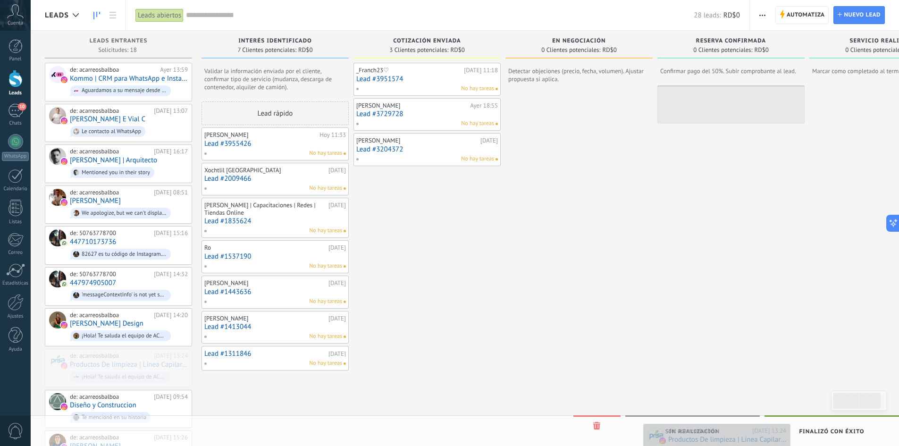
drag, startPoint x: 102, startPoint y: 361, endPoint x: 700, endPoint y: 440, distance: 602.4
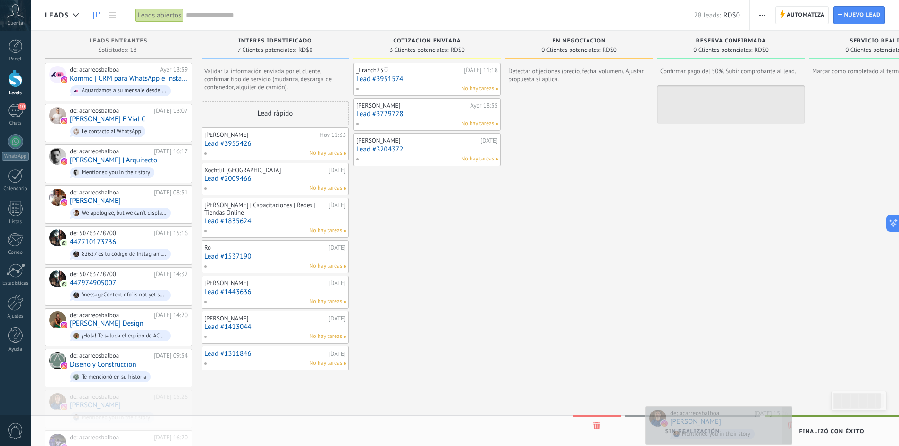
drag, startPoint x: 105, startPoint y: 398, endPoint x: 705, endPoint y: 418, distance: 600.4
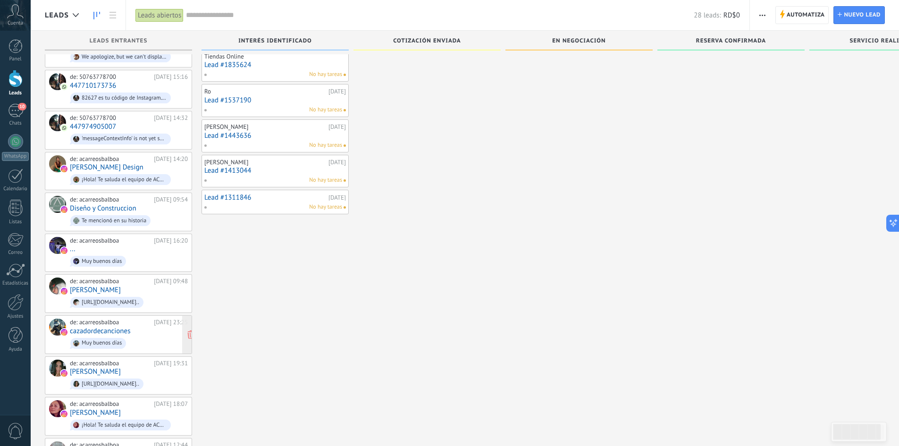
scroll to position [157, 0]
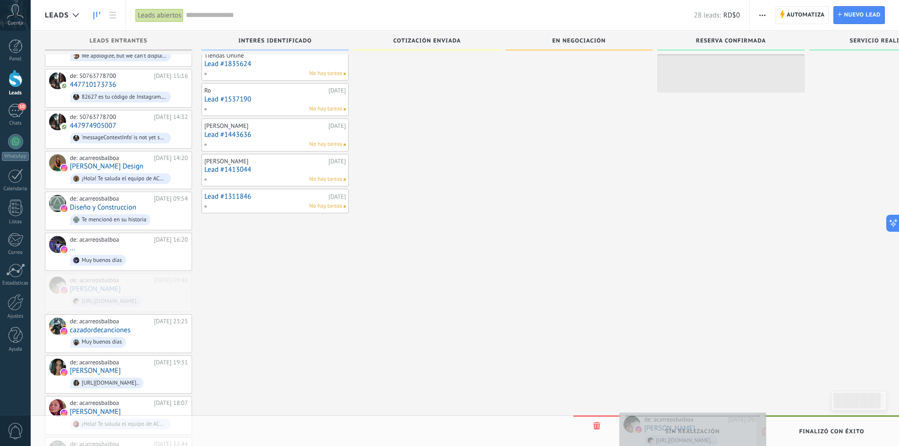
drag, startPoint x: 127, startPoint y: 292, endPoint x: 702, endPoint y: 436, distance: 592.2
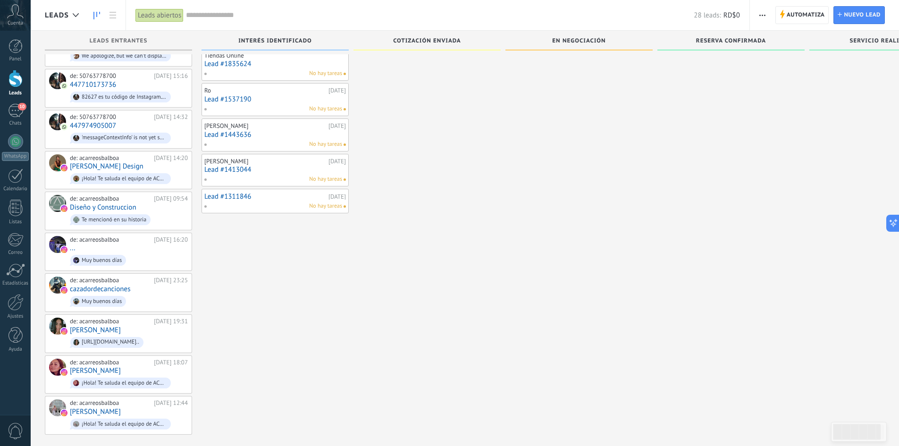
click at [208, 17] on input "text" at bounding box center [440, 15] width 508 height 10
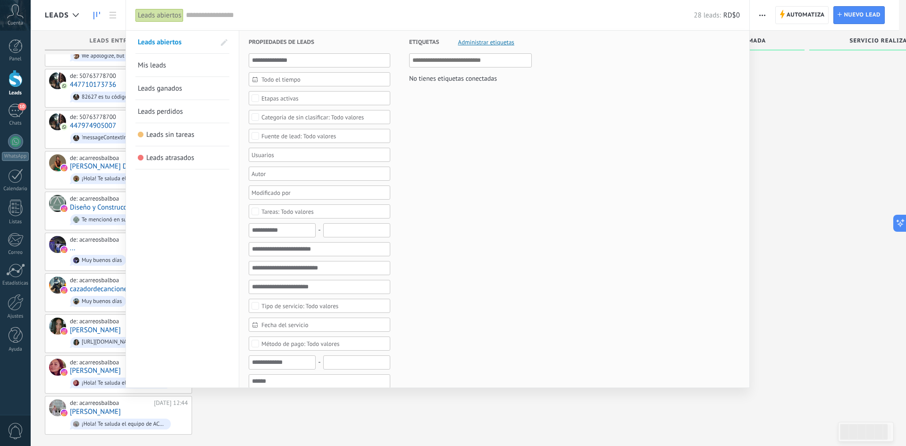
click at [163, 109] on span "Leads perdidos" at bounding box center [160, 111] width 45 height 9
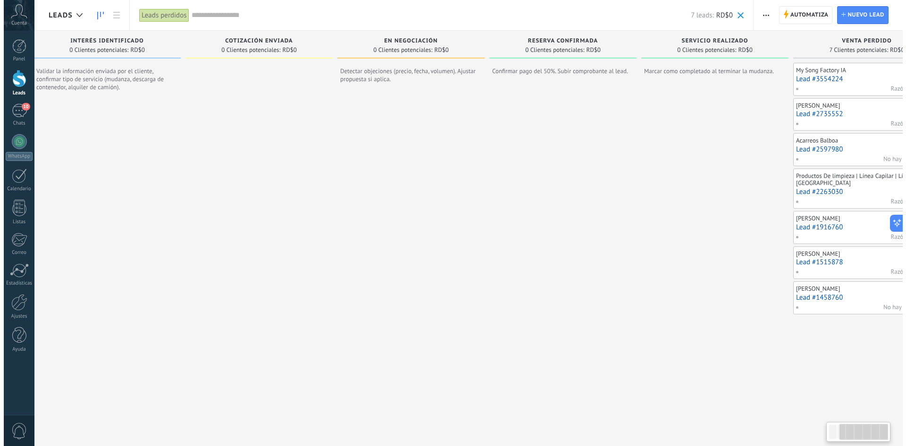
scroll to position [0, 224]
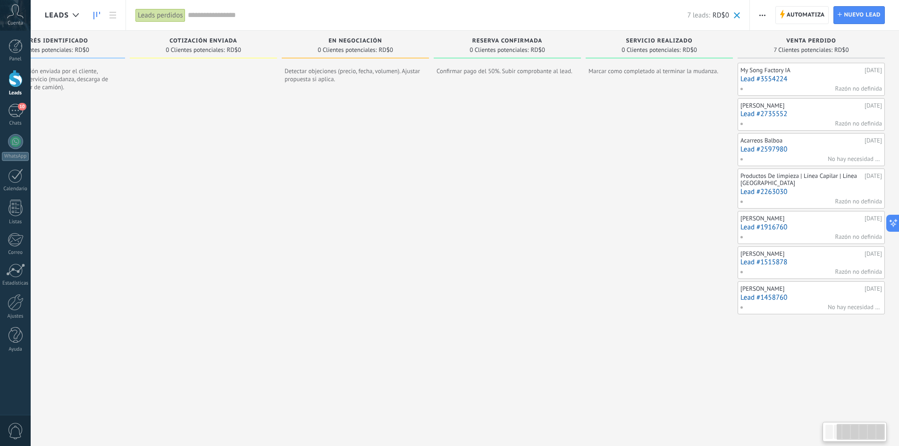
drag, startPoint x: 695, startPoint y: 307, endPoint x: 437, endPoint y: 306, distance: 258.1
click at [437, 306] on div at bounding box center [507, 254] width 147 height 339
click at [642, 294] on link "Lead #1458760" at bounding box center [811, 297] width 142 height 8
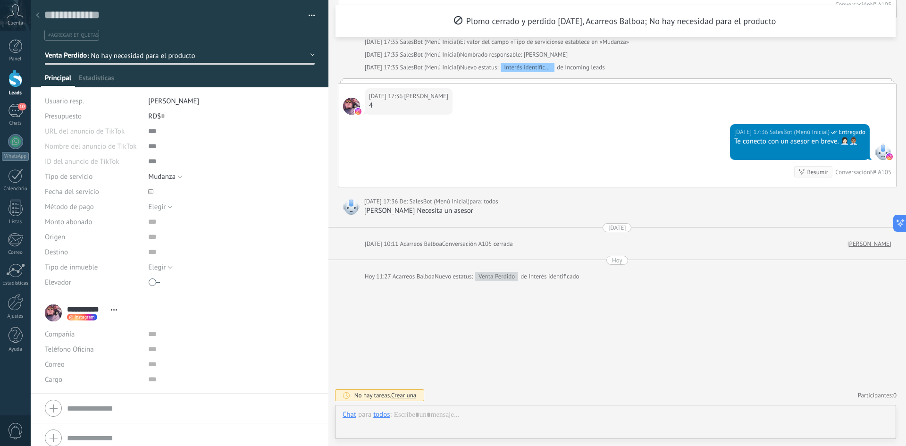
scroll to position [14, 0]
click at [34, 14] on div at bounding box center [37, 16] width 13 height 18
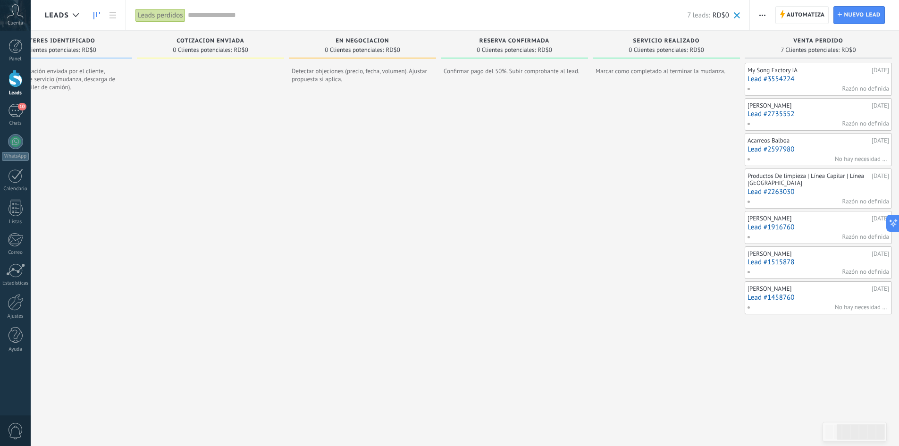
click at [642, 297] on link "Lead #1458760" at bounding box center [818, 297] width 142 height 8
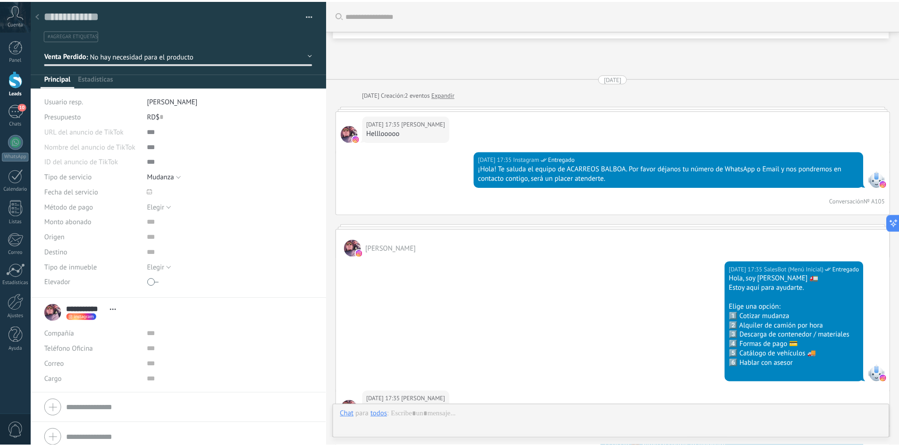
scroll to position [576, 0]
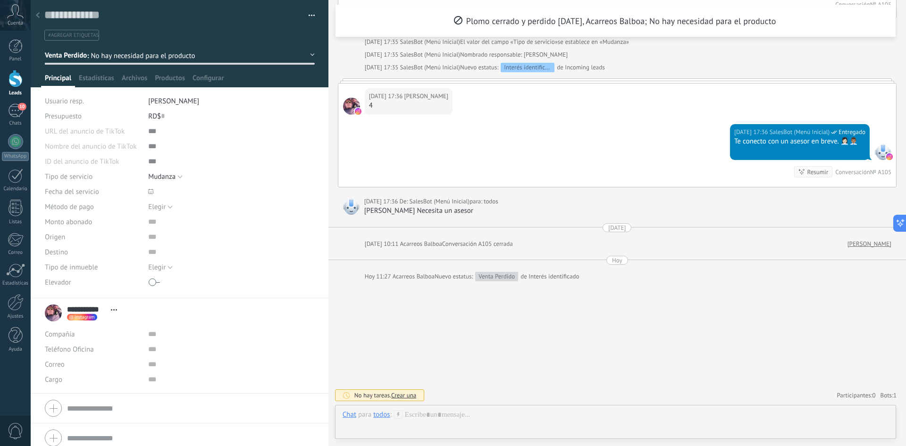
click at [309, 18] on button "button" at bounding box center [308, 15] width 14 height 14
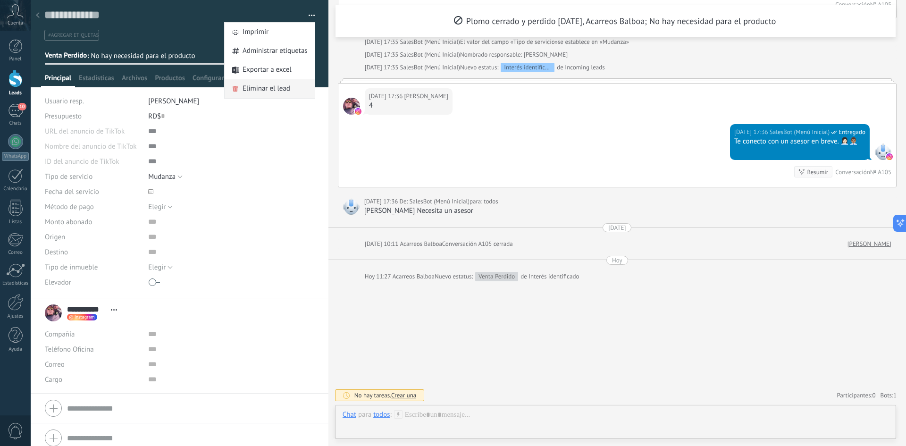
click at [276, 89] on span "Eliminar el lead" at bounding box center [266, 88] width 48 height 19
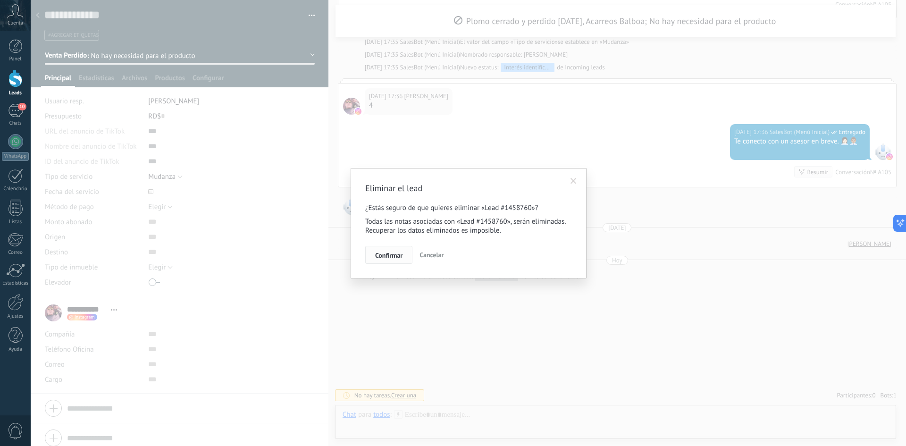
click at [386, 254] on span "Confirmar" at bounding box center [388, 255] width 27 height 7
click at [386, 254] on div "Eliminar el lead ¿Estás seguro de que quieres eliminar «Lead #1458760»? Todas l…" at bounding box center [468, 223] width 875 height 446
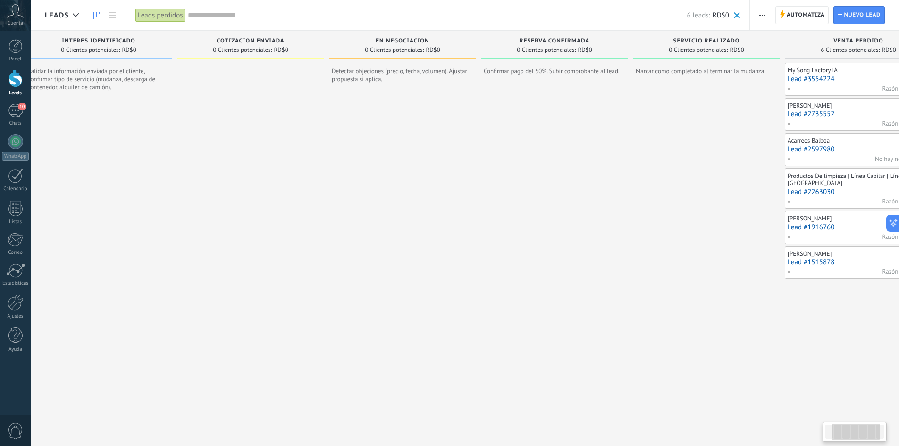
drag, startPoint x: 869, startPoint y: 228, endPoint x: 692, endPoint y: 238, distance: 177.7
click at [642, 238] on div at bounding box center [706, 254] width 147 height 339
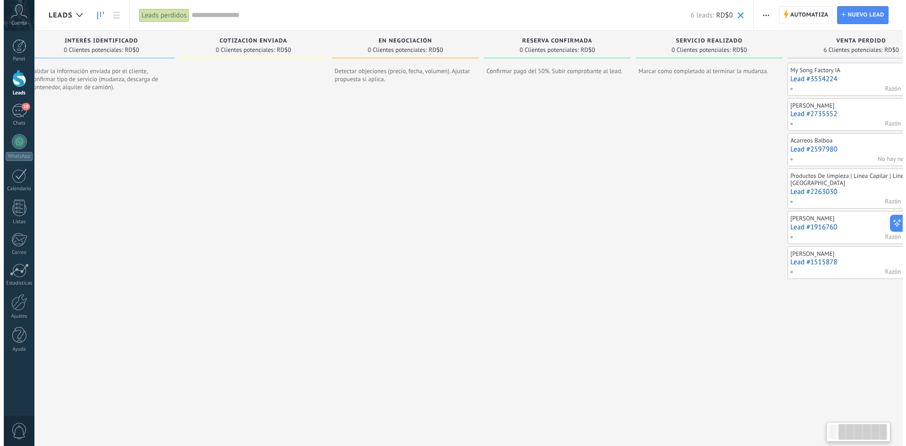
scroll to position [0, 188]
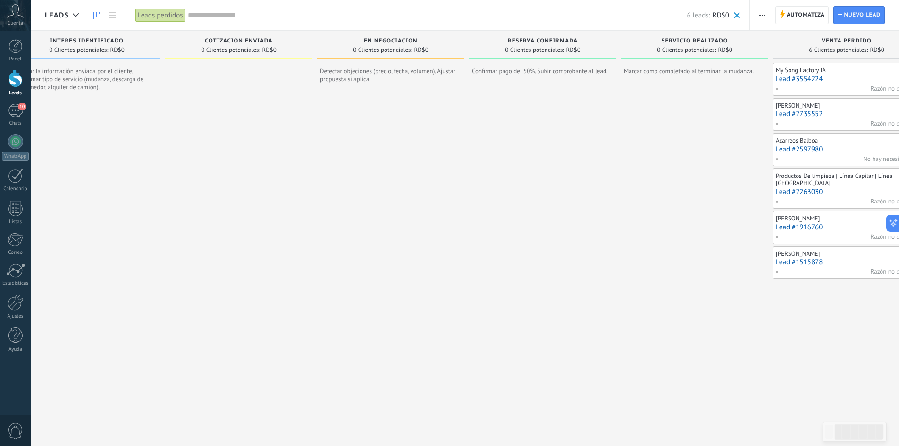
click at [642, 266] on link "Lead #1515878" at bounding box center [847, 262] width 142 height 8
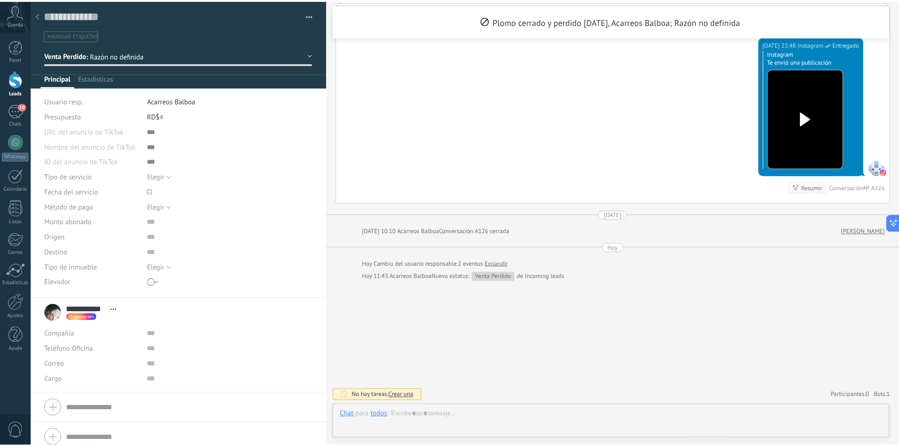
scroll to position [14, 0]
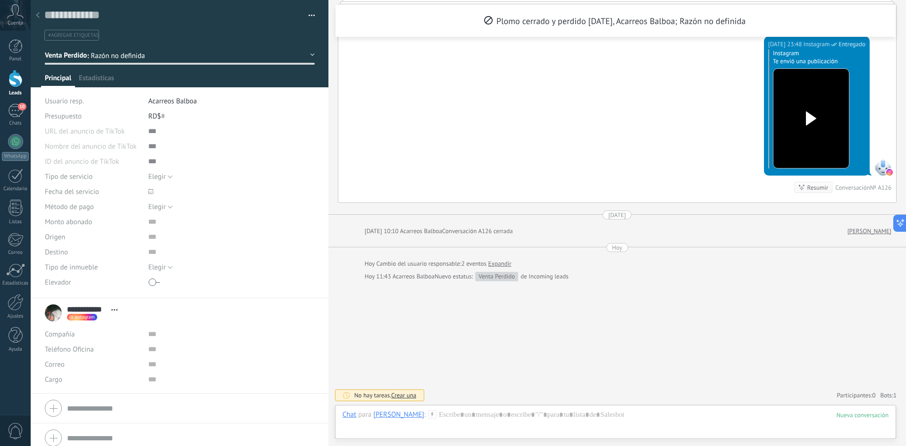
click at [307, 12] on button "button" at bounding box center [308, 15] width 14 height 14
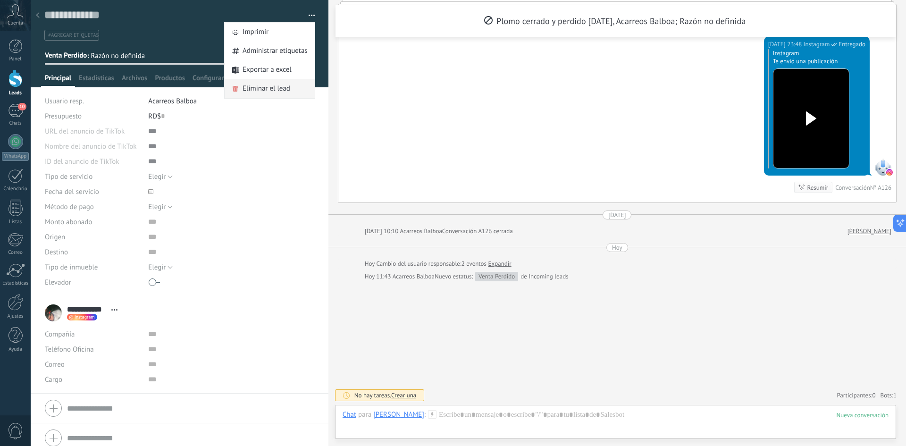
click at [287, 86] on div "Eliminar el lead" at bounding box center [270, 88] width 90 height 19
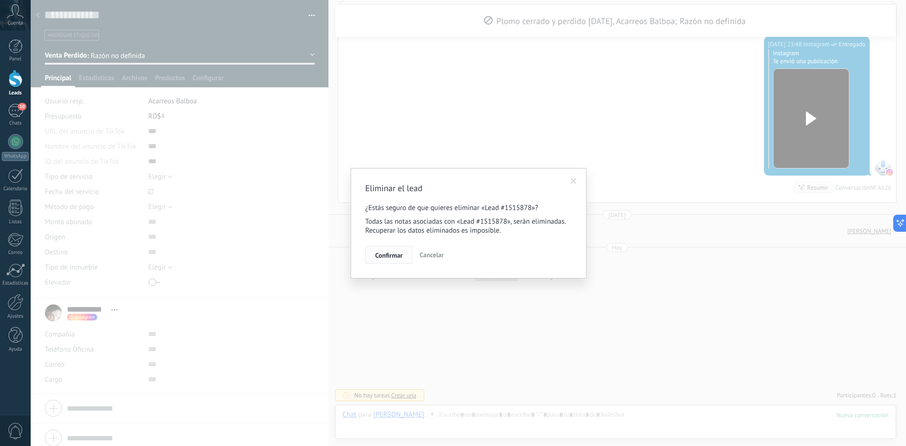
click at [397, 261] on button "Confirmar" at bounding box center [388, 255] width 47 height 18
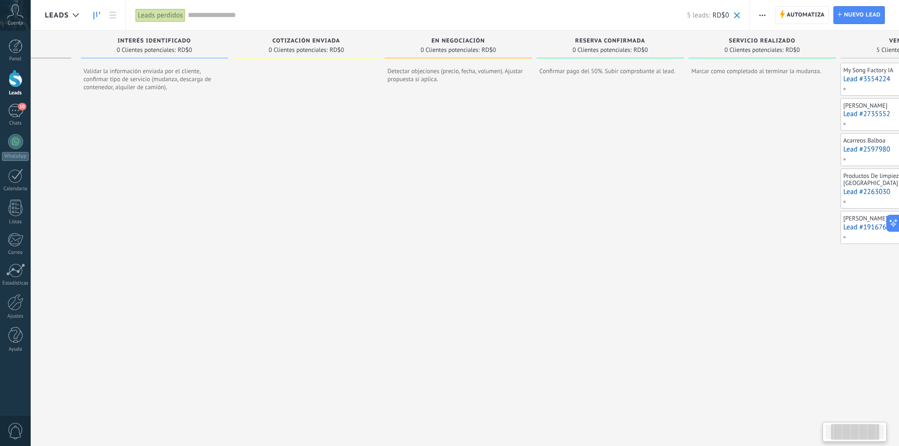
drag, startPoint x: 785, startPoint y: 264, endPoint x: 569, endPoint y: 276, distance: 216.4
click at [584, 278] on div at bounding box center [609, 254] width 147 height 339
click at [571, 278] on div at bounding box center [609, 254] width 147 height 339
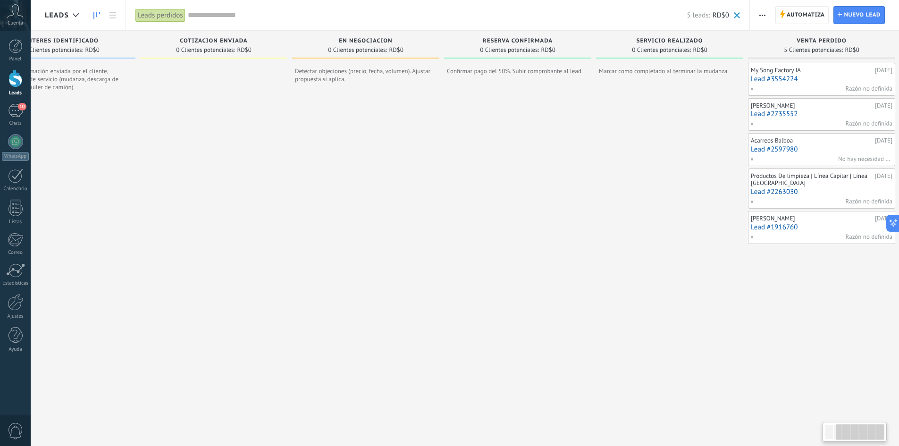
drag, startPoint x: 604, startPoint y: 271, endPoint x: 578, endPoint y: 272, distance: 26.0
click at [596, 272] on div at bounding box center [669, 254] width 147 height 339
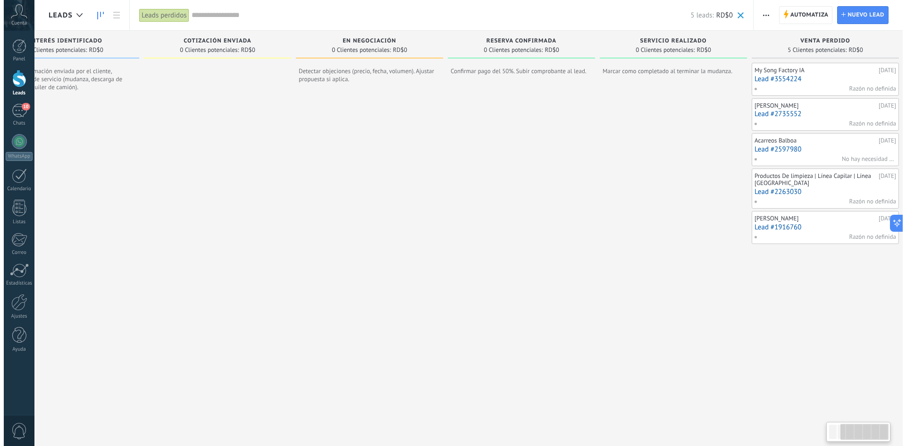
scroll to position [0, 222]
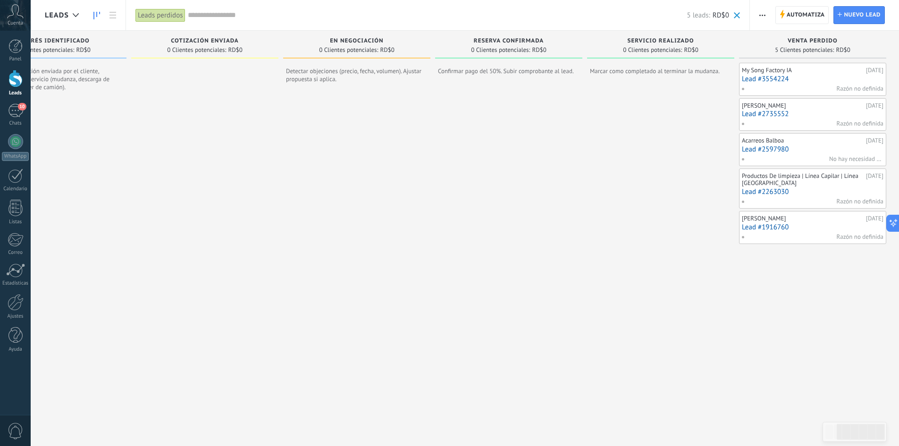
click at [642, 217] on div "[PERSON_NAME]" at bounding box center [803, 219] width 122 height 8
click at [642, 231] on div "[PERSON_NAME] [DATE] Lead #1916760 Razón no definida" at bounding box center [813, 227] width 142 height 27
click at [642, 225] on link "Lead #1916760" at bounding box center [813, 227] width 142 height 8
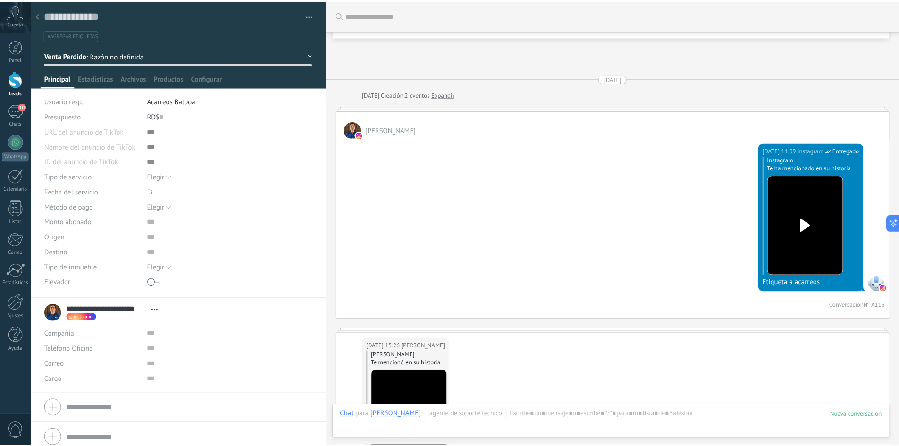
scroll to position [1056, 0]
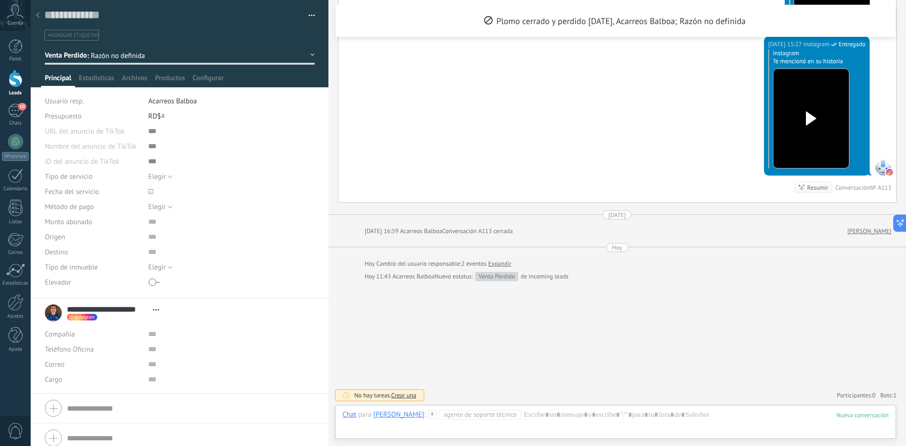
click at [308, 14] on button "button" at bounding box center [308, 15] width 14 height 14
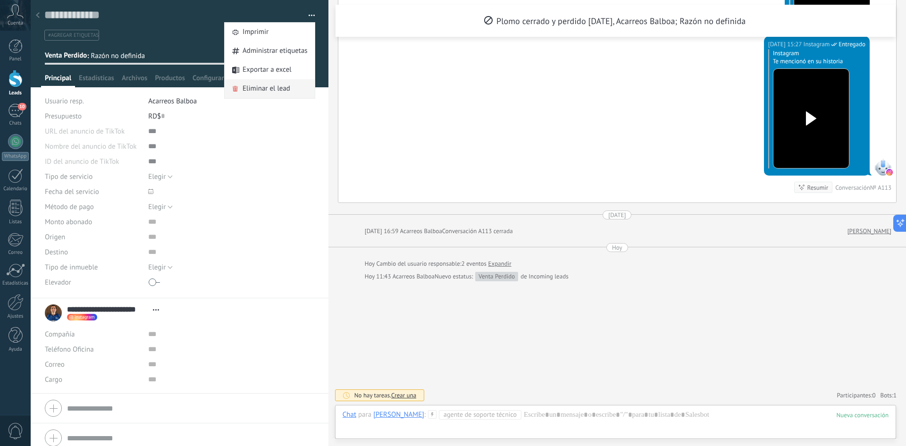
click at [272, 89] on span "Eliminar el lead" at bounding box center [266, 88] width 48 height 19
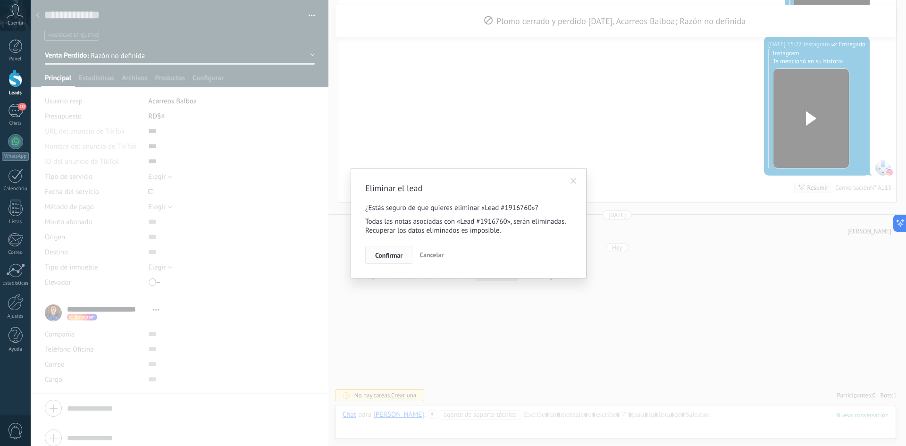
click at [397, 259] on span "Confirmar" at bounding box center [388, 255] width 27 height 7
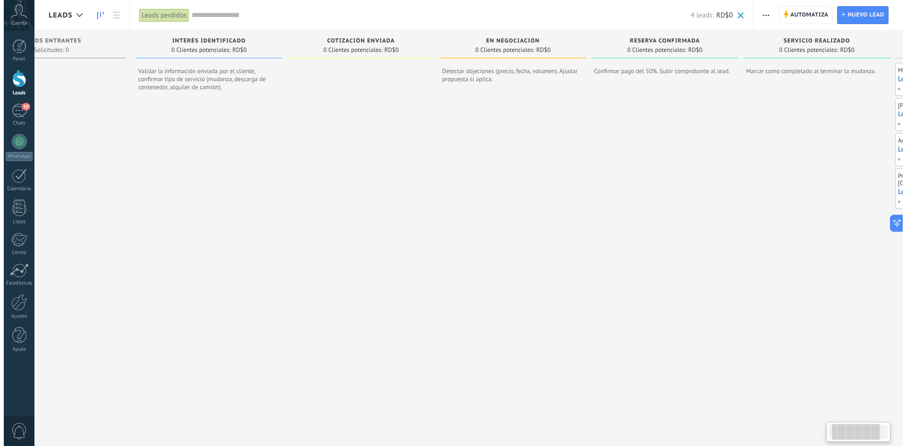
scroll to position [0, 224]
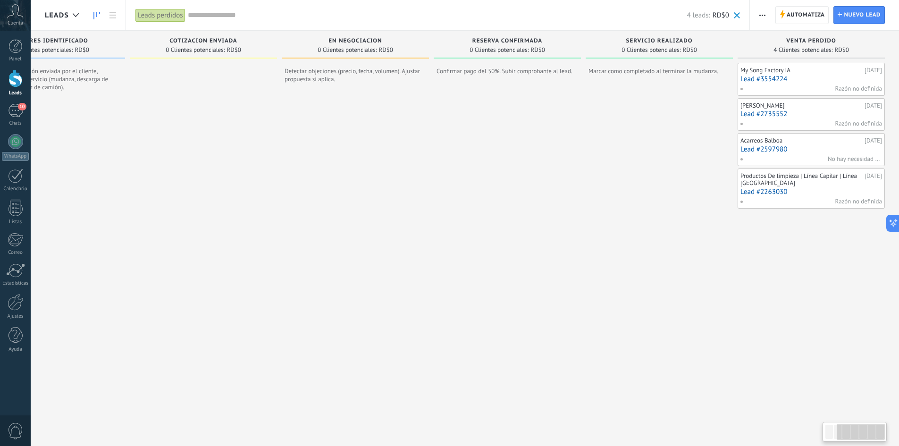
drag, startPoint x: 809, startPoint y: 187, endPoint x: 565, endPoint y: 198, distance: 244.1
click at [516, 201] on div "Leads Entrantes Solicitudes: 0 0 0 0 13 0 0 0 13 Interés identificado 0 Cliente…" at bounding box center [359, 227] width 1077 height 393
click at [642, 181] on div "Productos De limpieza | Línea Capilar | Línea [GEOGRAPHIC_DATA]" at bounding box center [801, 179] width 122 height 15
click at [642, 190] on link "Lead #2263030" at bounding box center [811, 192] width 142 height 8
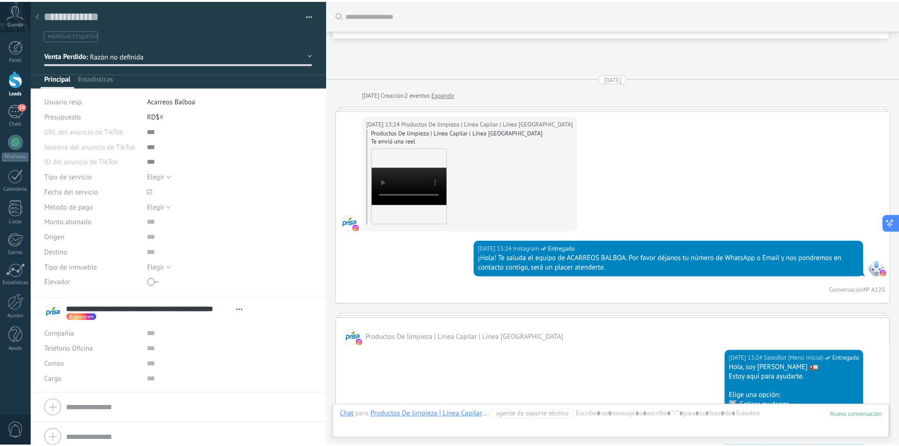
scroll to position [278, 0]
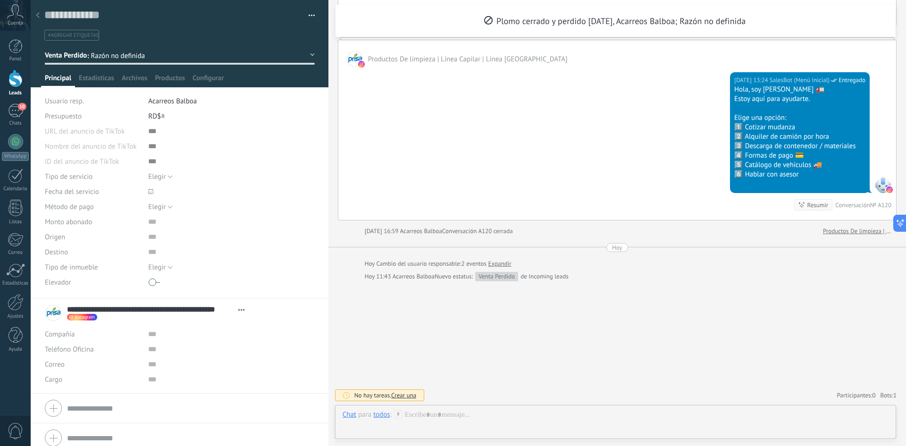
click at [306, 15] on button "button" at bounding box center [308, 15] width 14 height 14
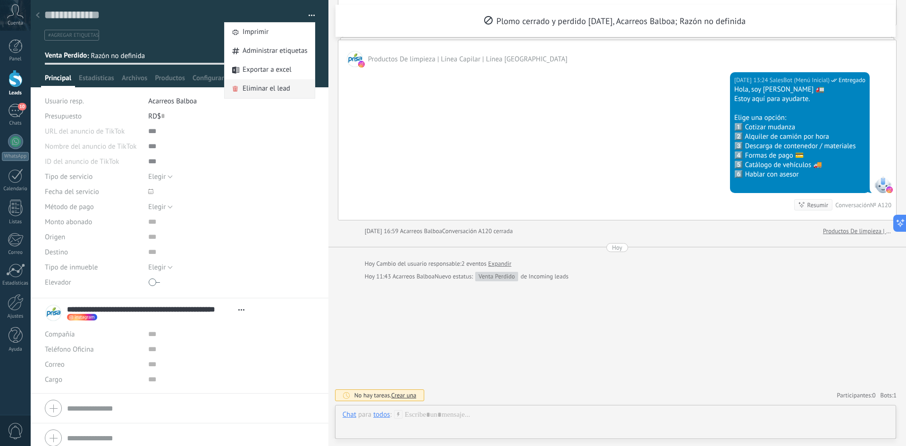
click at [278, 89] on span "Eliminar el lead" at bounding box center [266, 88] width 48 height 19
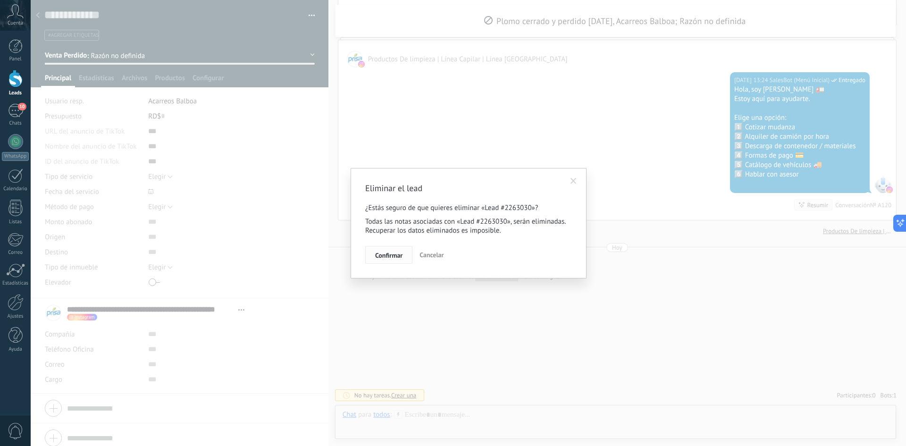
click at [383, 258] on span "Confirmar" at bounding box center [388, 255] width 27 height 7
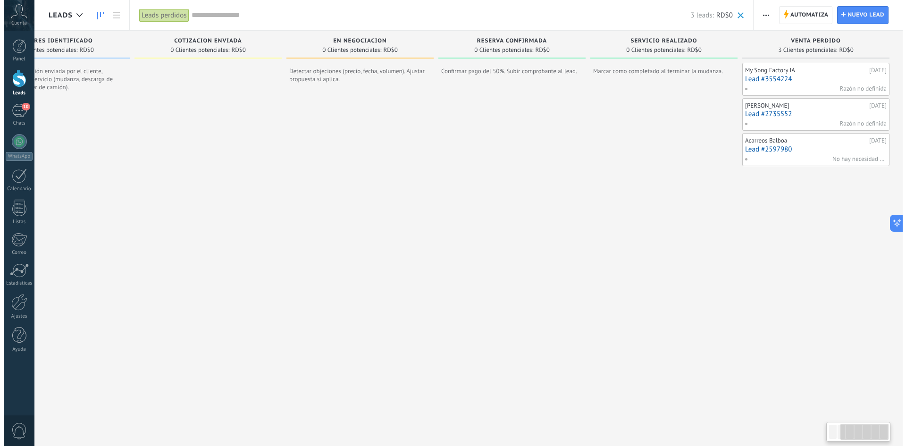
scroll to position [0, 224]
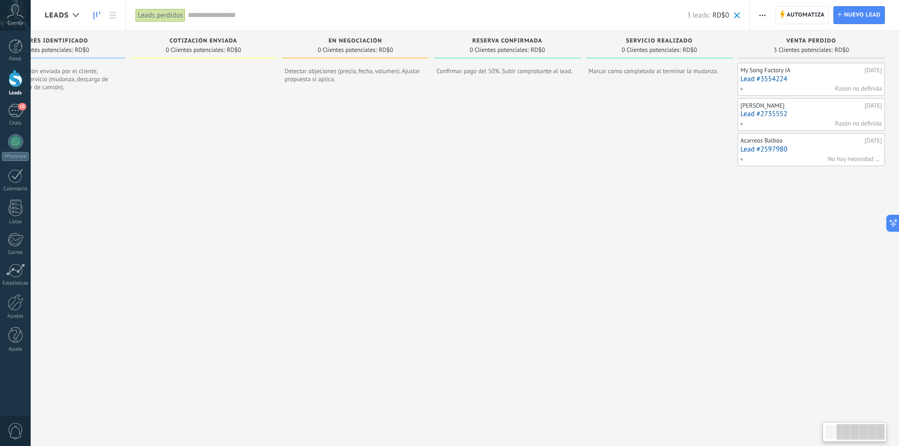
drag, startPoint x: 575, startPoint y: 233, endPoint x: 314, endPoint y: 233, distance: 260.4
click at [314, 233] on div at bounding box center [355, 258] width 147 height 331
click at [642, 142] on div "Acarreos Balboa" at bounding box center [801, 141] width 122 height 8
click at [642, 143] on div "Acarreos Balboa" at bounding box center [801, 141] width 122 height 8
click at [642, 145] on link "Lead #2597980" at bounding box center [811, 149] width 142 height 8
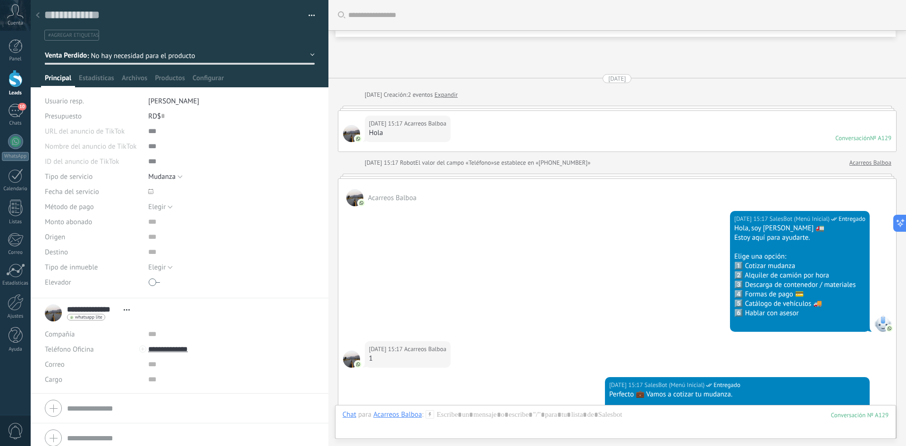
scroll to position [493, 0]
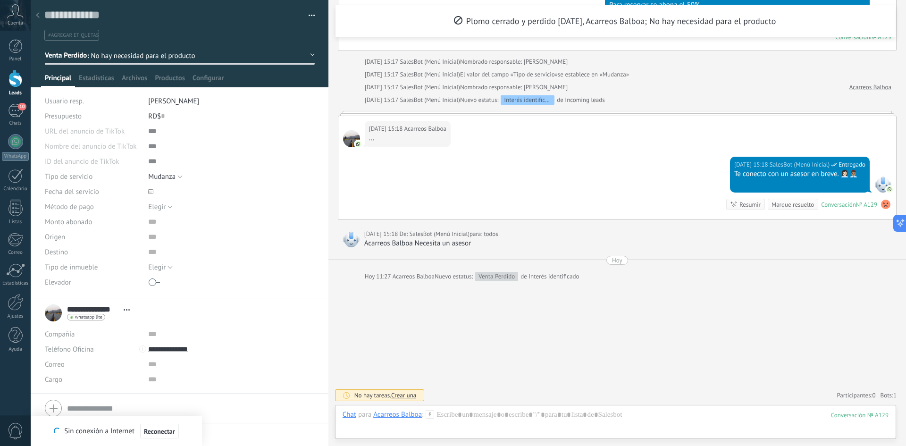
type textarea "**********"
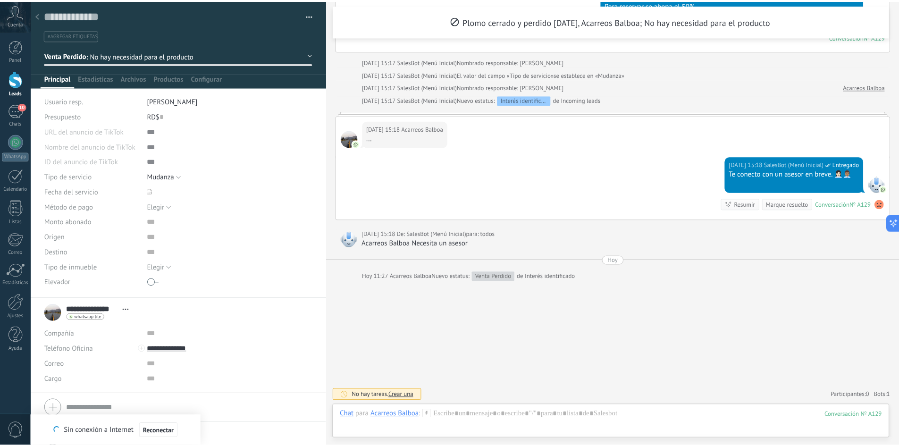
scroll to position [18, 0]
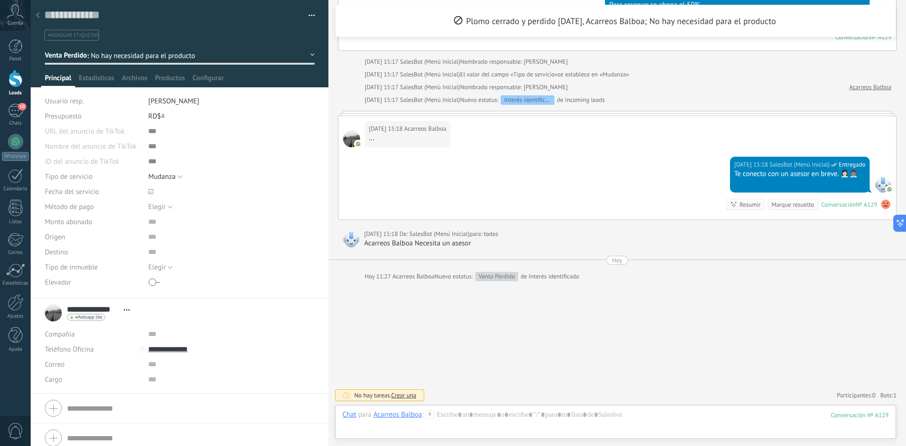
click at [14, 85] on div at bounding box center [15, 78] width 14 height 17
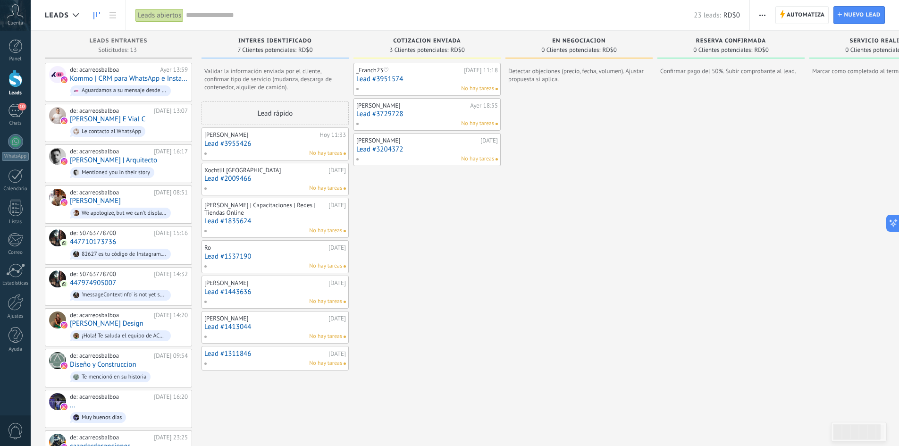
click at [162, 16] on div "Leads abiertos" at bounding box center [159, 15] width 48 height 14
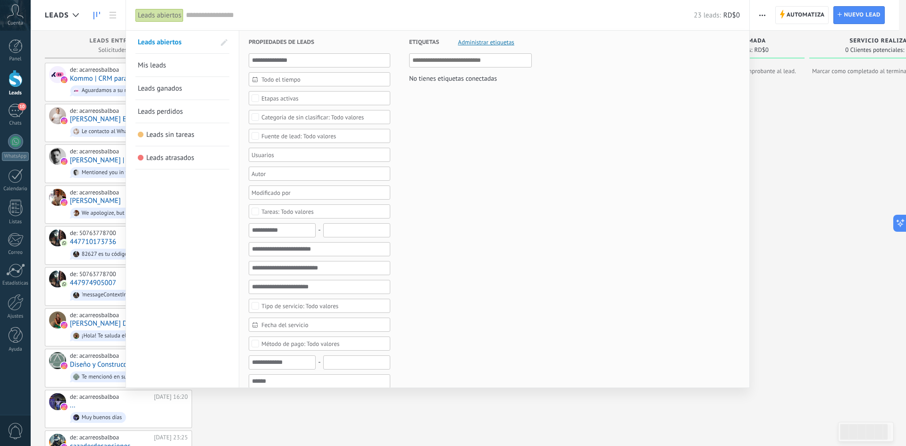
click at [225, 16] on input "text" at bounding box center [440, 15] width 508 height 10
click at [178, 137] on span "Leads sin tareas" at bounding box center [170, 134] width 48 height 9
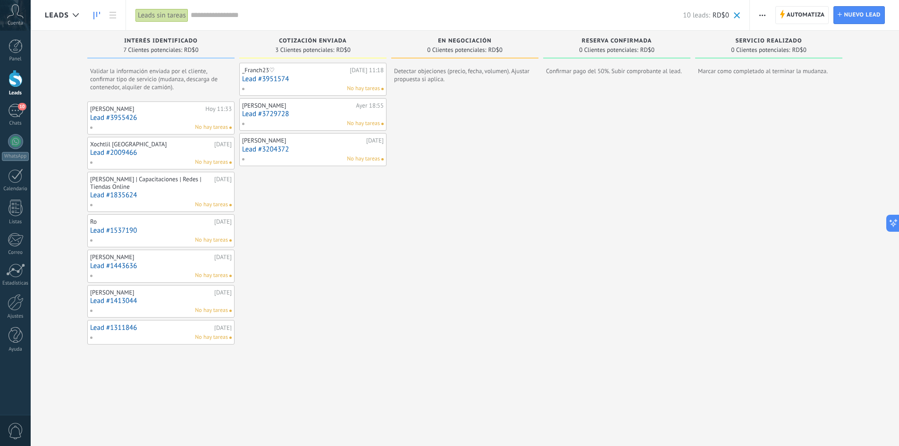
drag, startPoint x: 797, startPoint y: 277, endPoint x: 545, endPoint y: 274, distance: 251.5
click at [546, 274] on div "Interés identificado 7 Clientes potenciales: RD$0 Validar la información enviad…" at bounding box center [472, 227] width 854 height 393
drag, startPoint x: 630, startPoint y: 273, endPoint x: 402, endPoint y: 264, distance: 227.5
click at [425, 268] on div "Interés identificado 7 Clientes potenciales: RD$0 Validar la información enviad…" at bounding box center [472, 227] width 854 height 393
click at [227, 14] on input "text" at bounding box center [437, 15] width 493 height 10
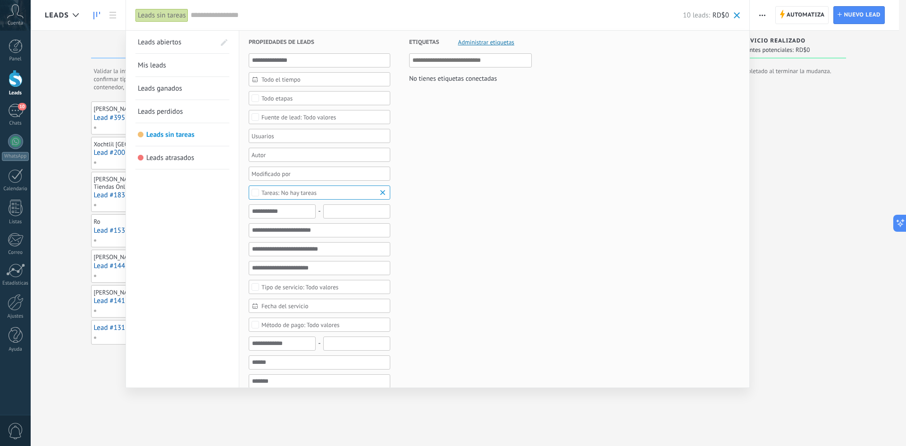
click at [175, 114] on span "Leads perdidos" at bounding box center [160, 111] width 45 height 9
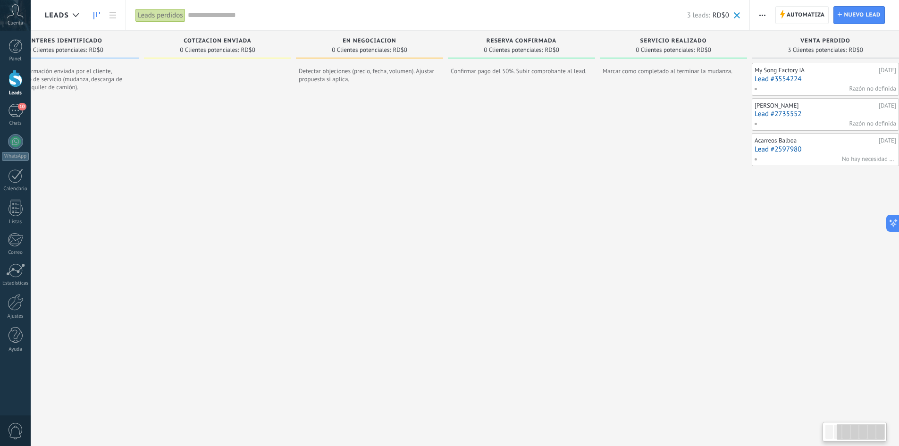
scroll to position [0, 224]
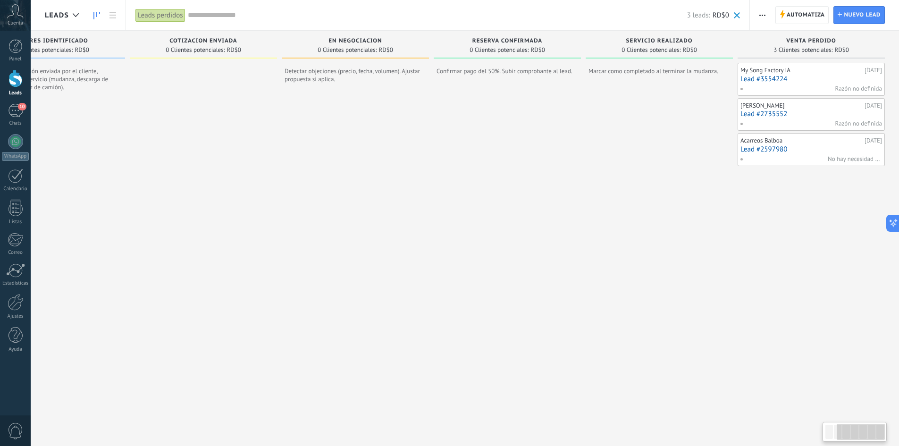
drag, startPoint x: 805, startPoint y: 249, endPoint x: 490, endPoint y: 253, distance: 315.6
click at [490, 253] on div "Reserva confirmada 0 Clientes potenciales: RD$0 Confirmar pago del 50%. Subir c…" at bounding box center [510, 227] width 152 height 393
click at [490, 253] on div at bounding box center [507, 254] width 147 height 339
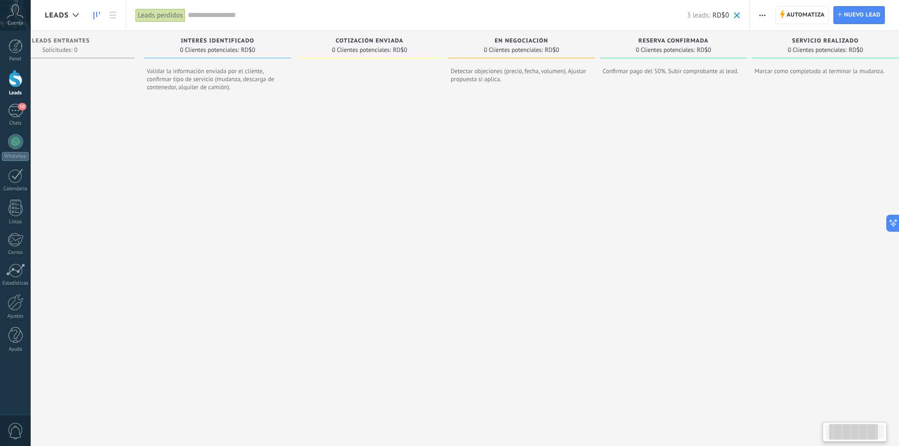
drag, startPoint x: 520, startPoint y: 257, endPoint x: 729, endPoint y: 257, distance: 208.5
click at [642, 257] on div at bounding box center [673, 254] width 147 height 339
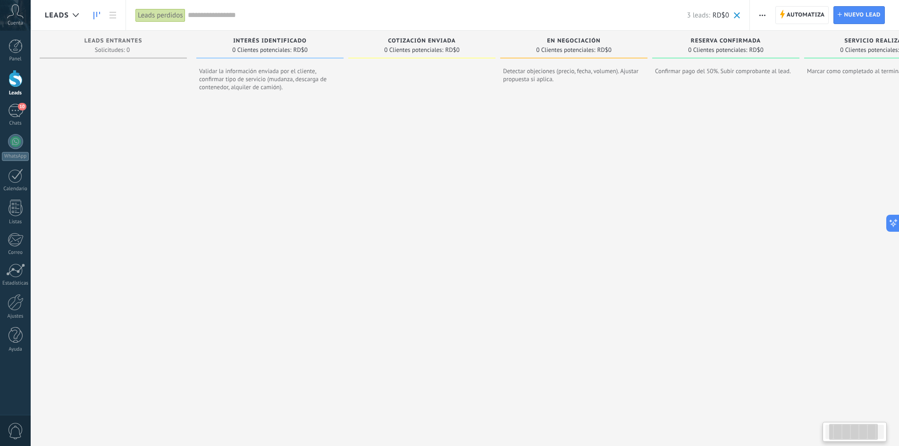
drag, startPoint x: 729, startPoint y: 257, endPoint x: 752, endPoint y: 256, distance: 23.6
click at [642, 257] on div at bounding box center [725, 254] width 147 height 339
click at [18, 77] on div at bounding box center [15, 78] width 14 height 17
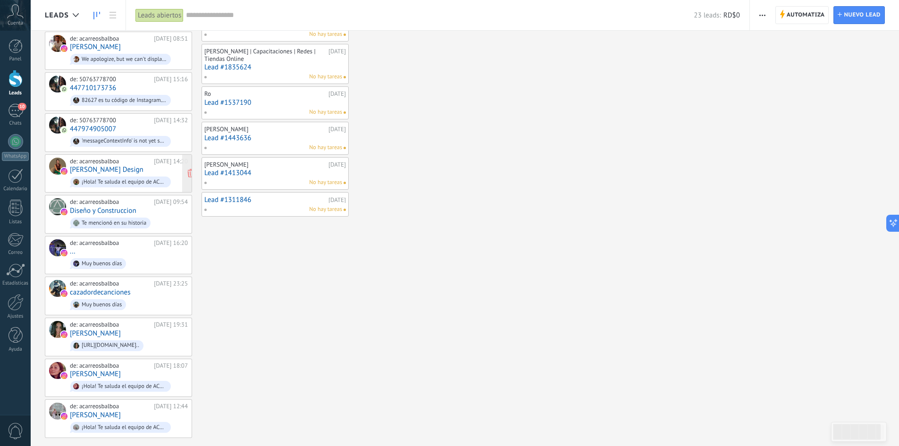
scroll to position [157, 0]
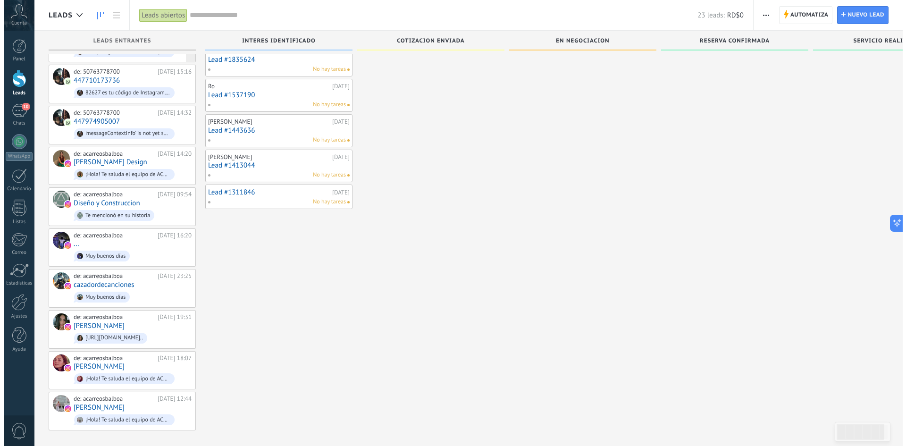
scroll to position [163, 0]
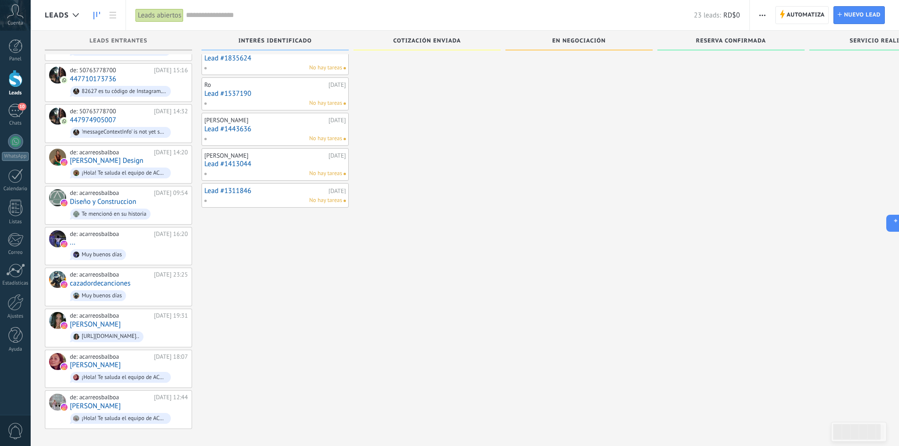
click at [234, 193] on link "Lead #1311846" at bounding box center [265, 191] width 122 height 8
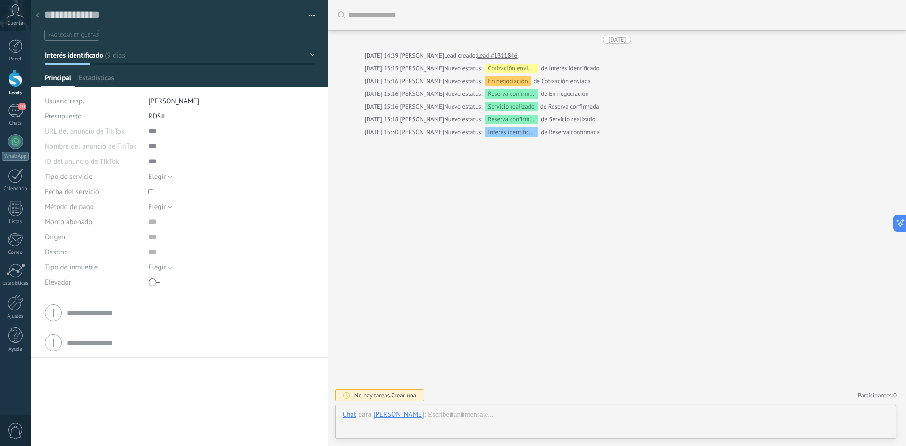
scroll to position [14, 0]
click at [356, 255] on div "Buscar Carga más 22/08/2025 22/08/2025 14:39 Wagner Luciano Lead creado: Lead #…" at bounding box center [616, 223] width 577 height 446
click at [17, 83] on div at bounding box center [15, 78] width 14 height 17
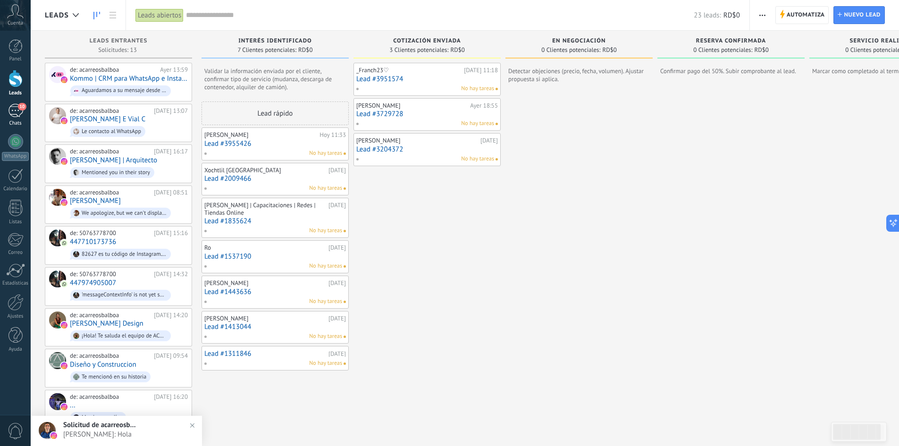
click at [17, 111] on div "10" at bounding box center [15, 111] width 15 height 14
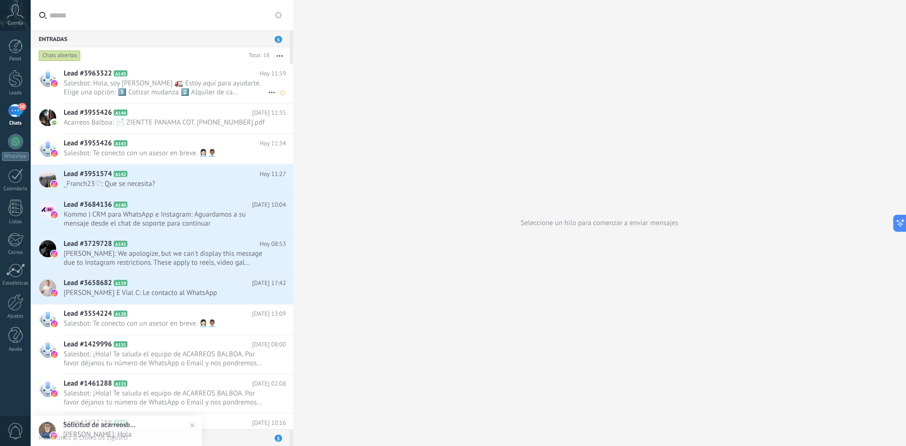
click at [186, 84] on span "Salesbot: Hola, soy [PERSON_NAME] 🚛 Estoy aquí para ayudarte. Elige una opción:…" at bounding box center [166, 88] width 204 height 18
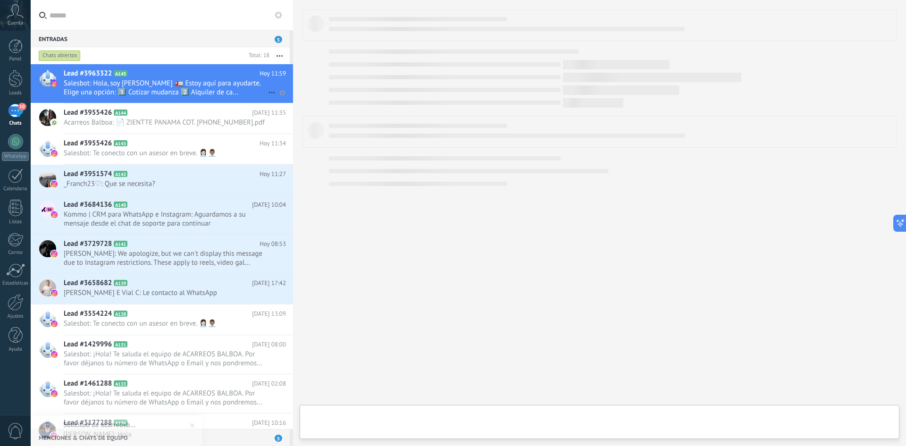
type textarea "**********"
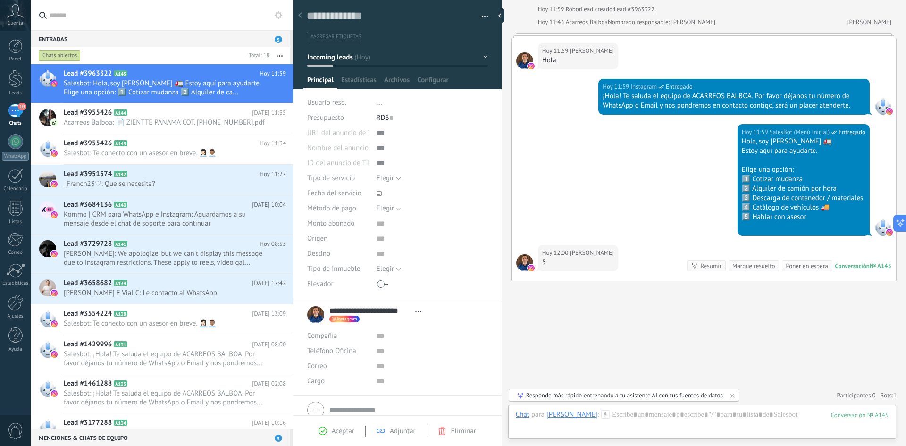
scroll to position [109, 0]
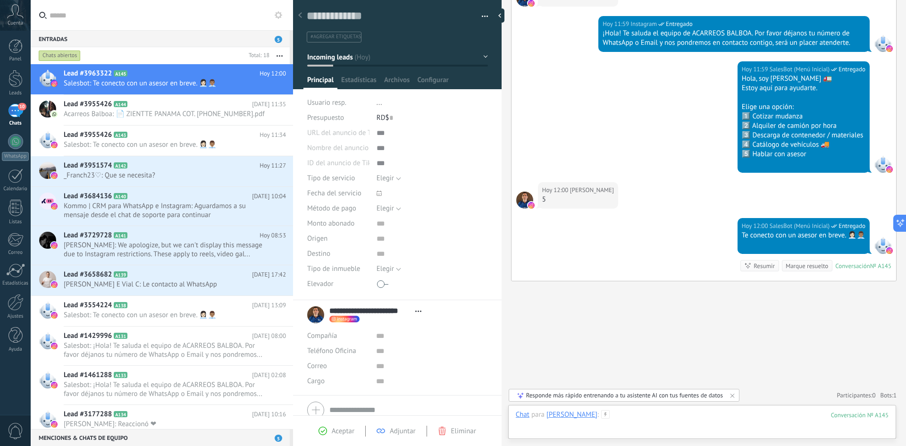
click at [684, 424] on div at bounding box center [702, 424] width 373 height 28
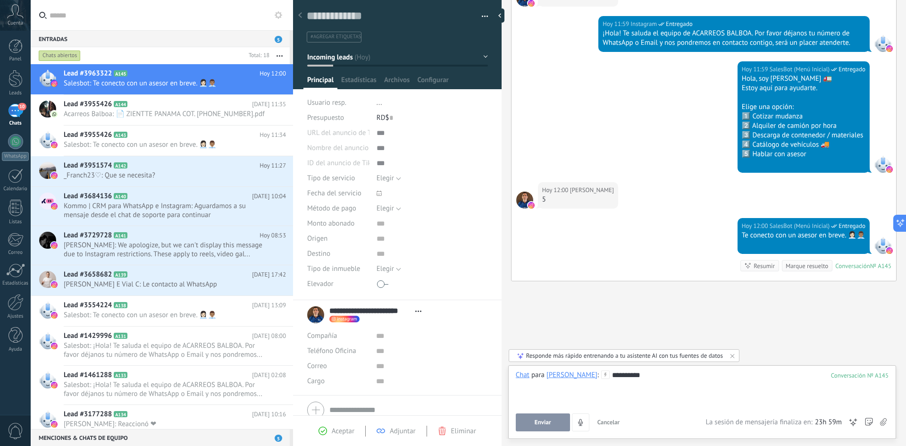
click at [651, 371] on div "**********" at bounding box center [702, 388] width 373 height 36
click at [536, 428] on button "Enviar" at bounding box center [543, 422] width 54 height 18
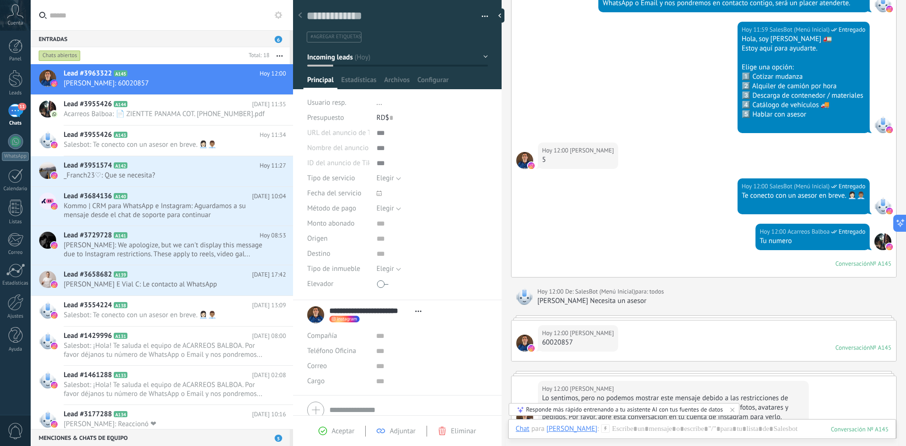
scroll to position [150, 0]
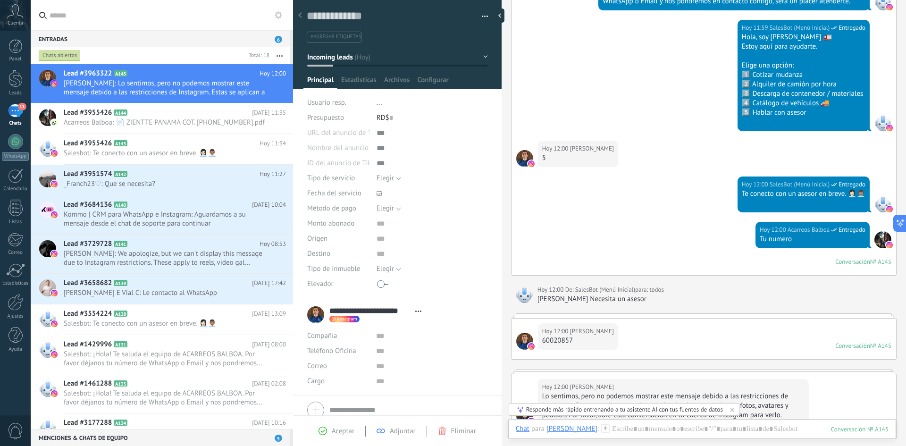
drag, startPoint x: 573, startPoint y: 342, endPoint x: 541, endPoint y: 342, distance: 32.6
click at [541, 342] on div "Hoy 12:00 Juan Gerardo Gonzalez D. 60020857" at bounding box center [578, 336] width 80 height 26
drag, startPoint x: 576, startPoint y: 340, endPoint x: 543, endPoint y: 341, distance: 33.0
click at [543, 341] on div "60020857" at bounding box center [578, 340] width 72 height 9
copy div "60020857"
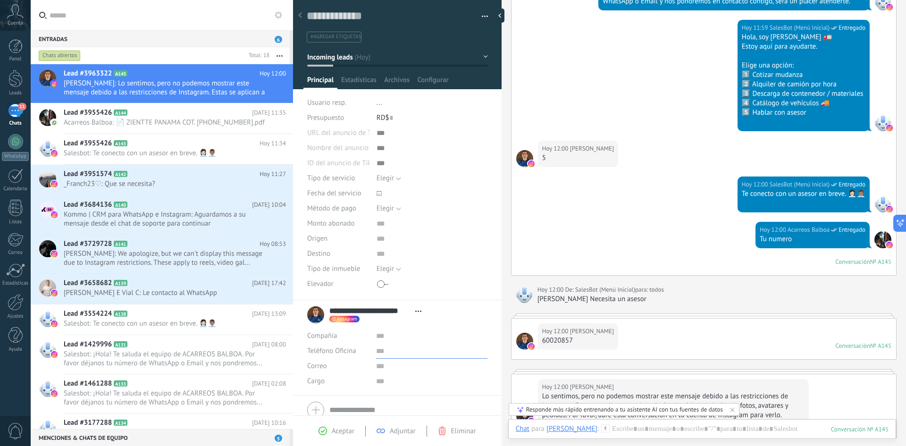
click at [376, 353] on input "text" at bounding box center [431, 350] width 111 height 15
type input "*"
paste input "**********"
click at [328, 434] on span "Guardar" at bounding box center [323, 431] width 22 height 7
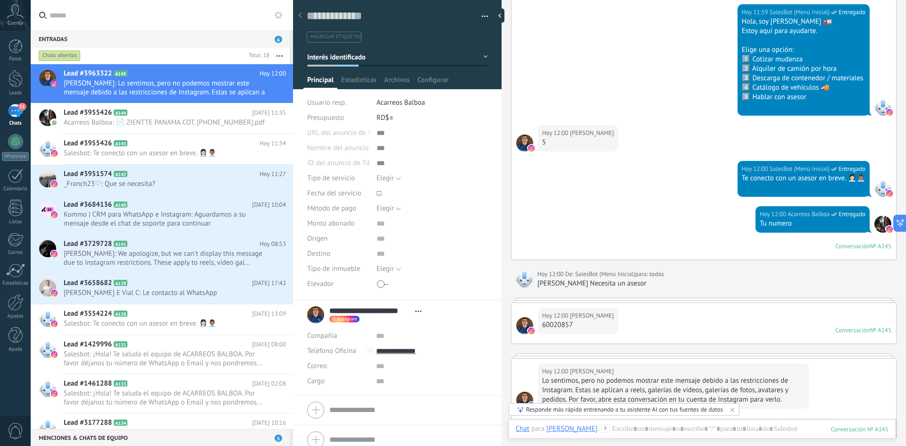
scroll to position [192, 0]
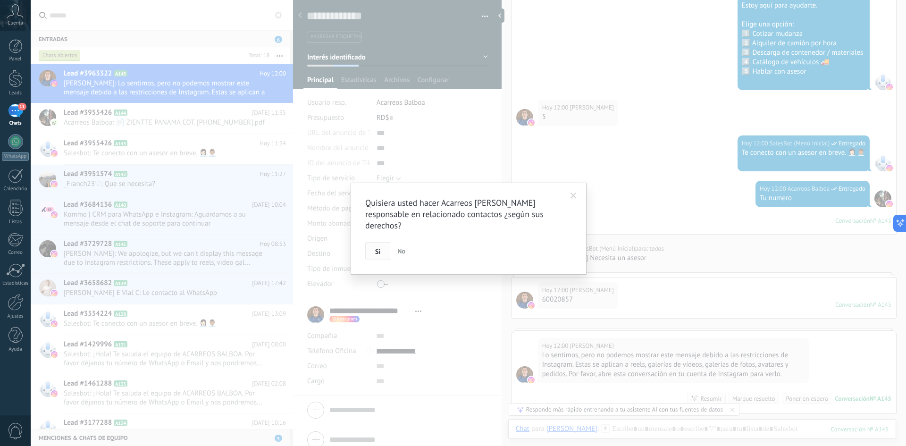
click at [377, 248] on span "Si" at bounding box center [377, 251] width 5 height 7
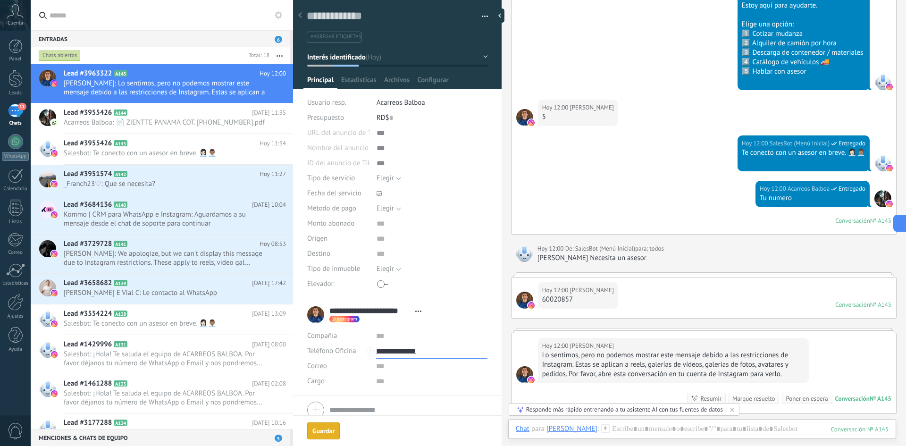
click at [403, 347] on input "**********" at bounding box center [431, 350] width 111 height 15
type input "**********"
click at [414, 380] on div "Acarreo Whatsapp (WhatsApp)" at bounding box center [431, 383] width 110 height 16
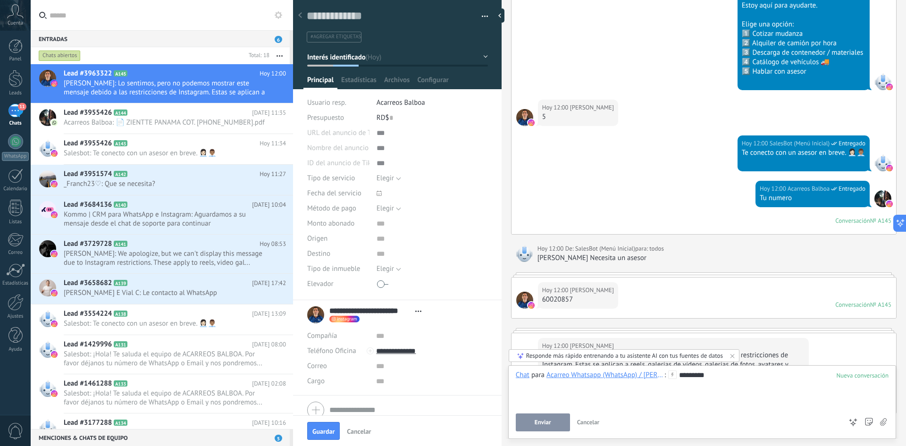
click at [558, 427] on button "Enviar" at bounding box center [543, 422] width 54 height 18
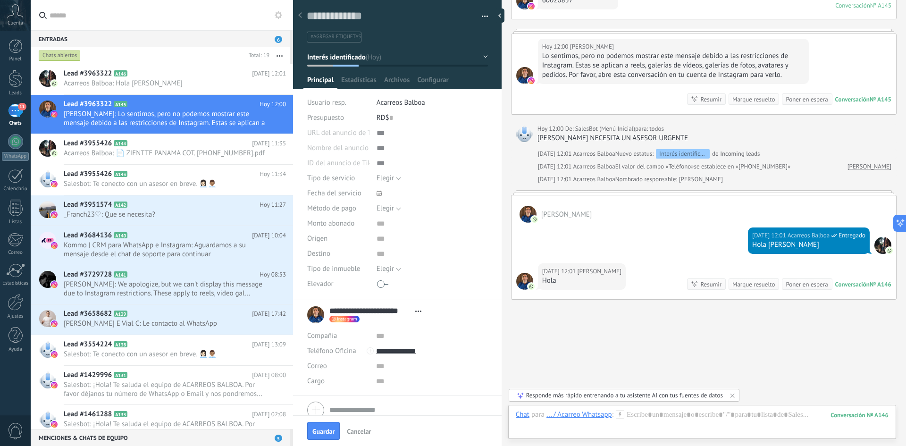
scroll to position [509, 0]
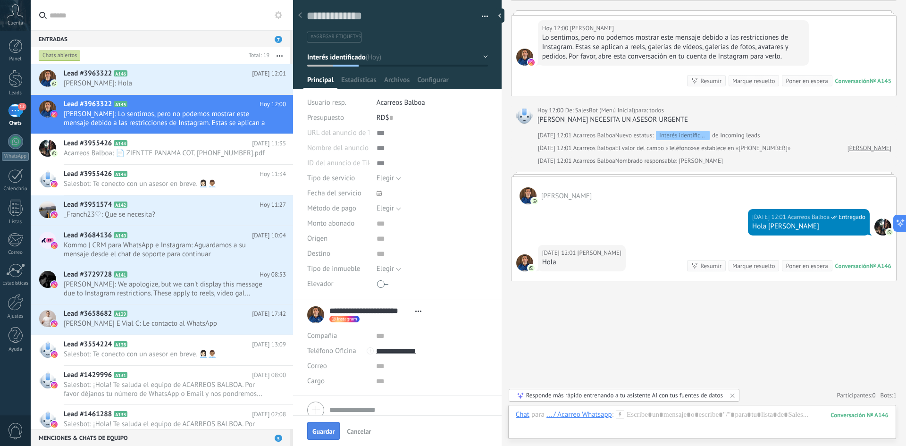
click at [317, 428] on span "Guardar" at bounding box center [323, 431] width 22 height 7
click at [168, 79] on span "Juan Gerardo Gonzalez D.: Hola" at bounding box center [166, 83] width 204 height 9
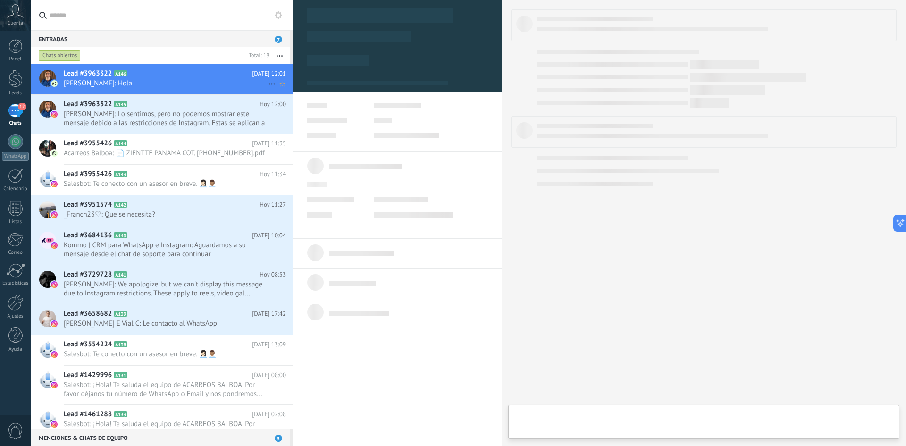
type textarea "**********"
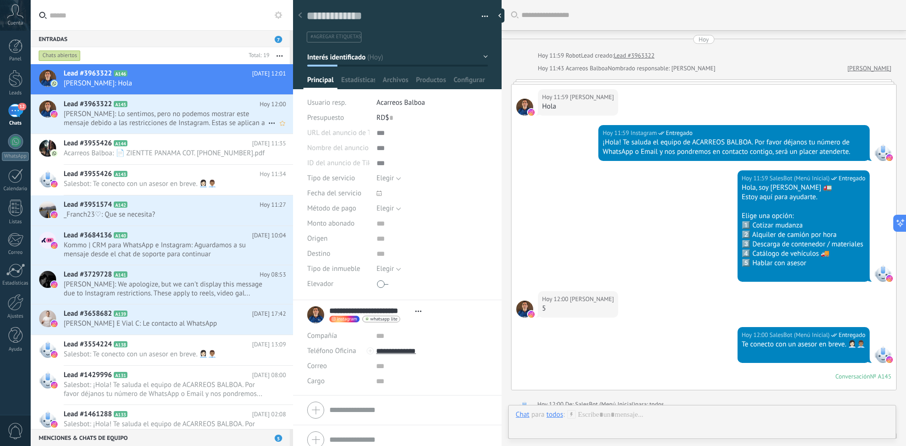
scroll to position [509, 0]
